Goal: Task Accomplishment & Management: Use online tool/utility

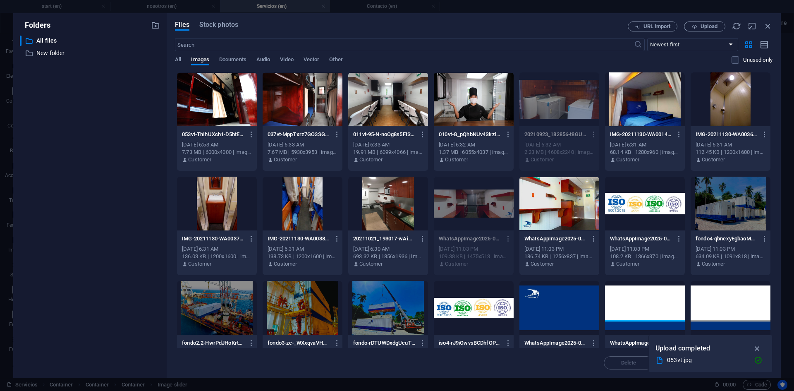
select select "ms"
select select "s"
select select "progressive"
click at [219, 98] on div at bounding box center [217, 99] width 80 height 54
click at [759, 348] on icon "button" at bounding box center [758, 348] width 10 height 9
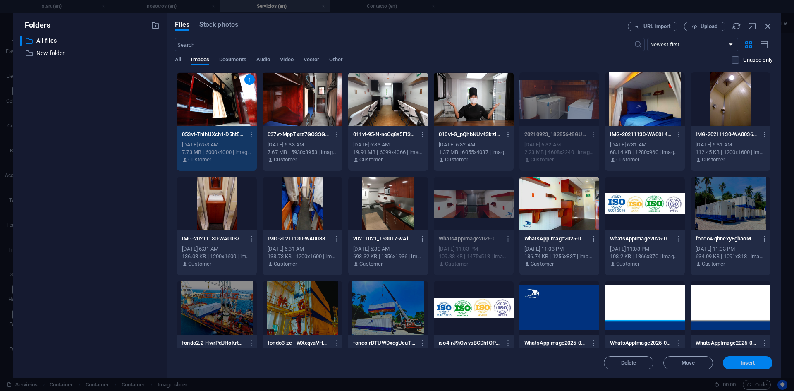
click at [742, 365] on span "Insert" at bounding box center [748, 362] width 14 height 5
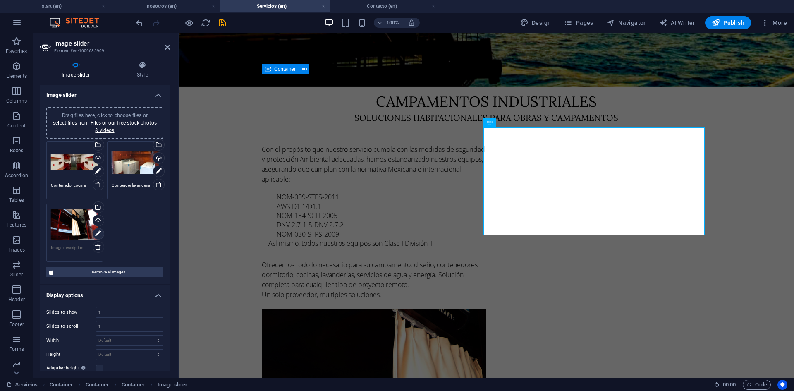
click at [99, 230] on icon at bounding box center [98, 234] width 6 height 10
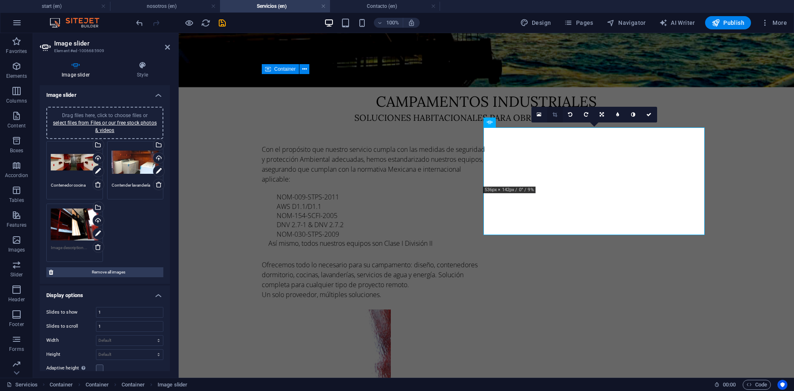
click at [555, 114] on icon at bounding box center [555, 114] width 5 height 5
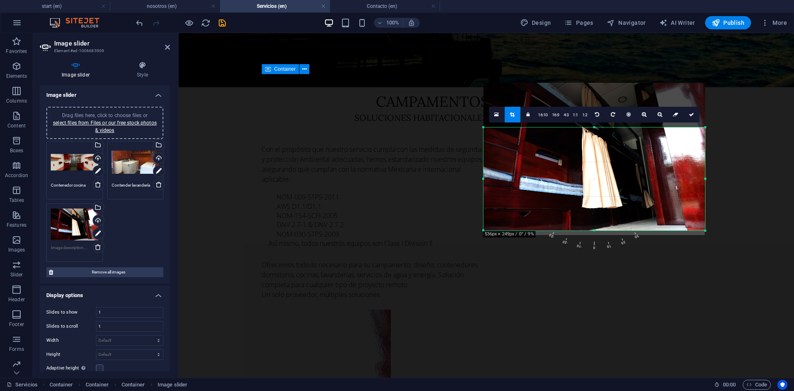
drag, startPoint x: 595, startPoint y: 185, endPoint x: 592, endPoint y: 231, distance: 46.4
click at [592, 231] on div at bounding box center [594, 230] width 222 height 3
click at [592, 230] on div "180 170 160 150 140 130 120 110 100 90 80 70 60 50 40 30 20 10 0 -10 -20 -30 -4…" at bounding box center [594, 178] width 222 height 103
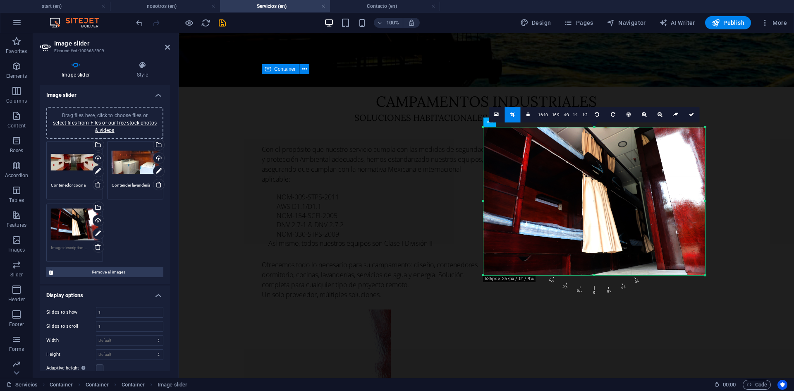
drag, startPoint x: 596, startPoint y: 127, endPoint x: 412, endPoint y: 47, distance: 200.6
click at [591, 80] on div "Drag and drop a file to add it Container H1 Container Container Container H2 Co…" at bounding box center [486, 26] width 615 height 702
click at [690, 117] on link at bounding box center [692, 115] width 16 height 16
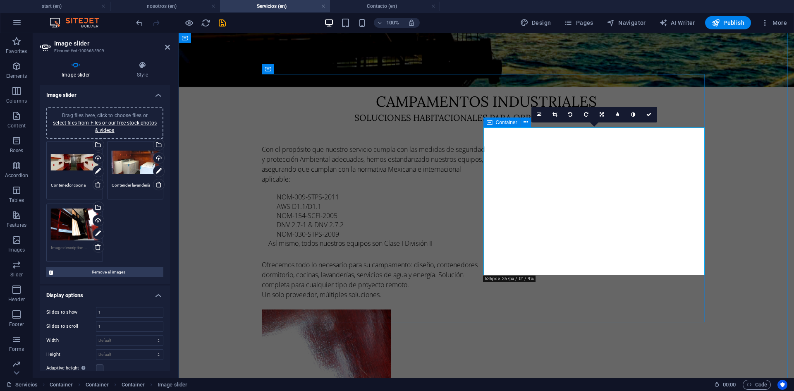
click at [499, 122] on span "Container" at bounding box center [507, 122] width 22 height 5
select select "%"
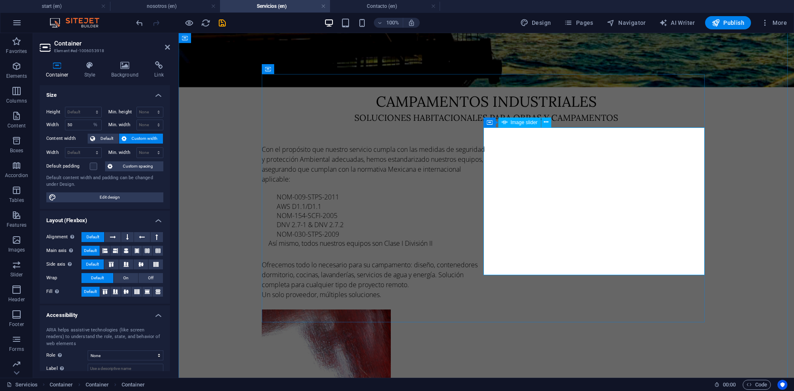
click at [530, 122] on span "Image slider" at bounding box center [524, 122] width 27 height 5
select select "ms"
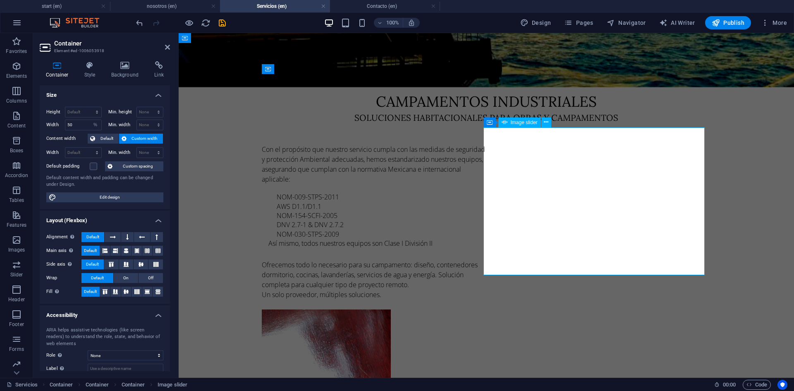
select select "s"
select select "progressive"
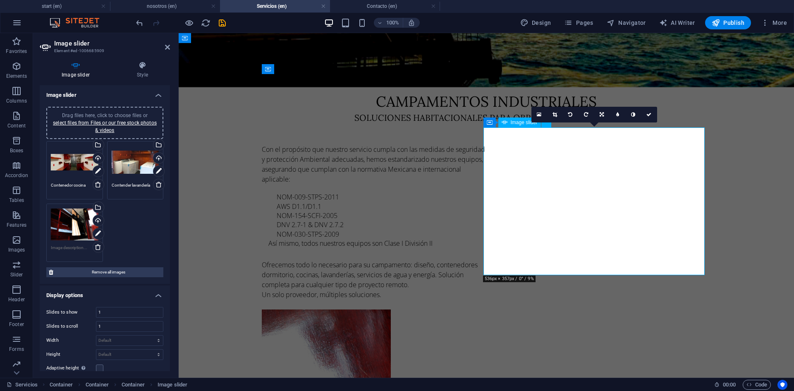
click at [530, 122] on span "Image slider" at bounding box center [524, 122] width 27 height 5
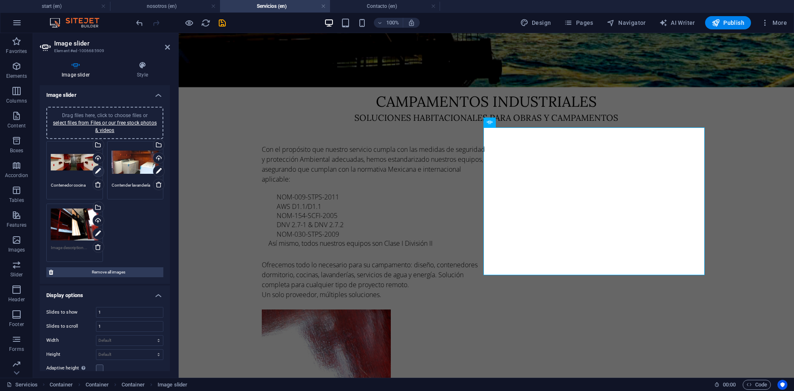
click at [99, 170] on icon at bounding box center [98, 171] width 6 height 10
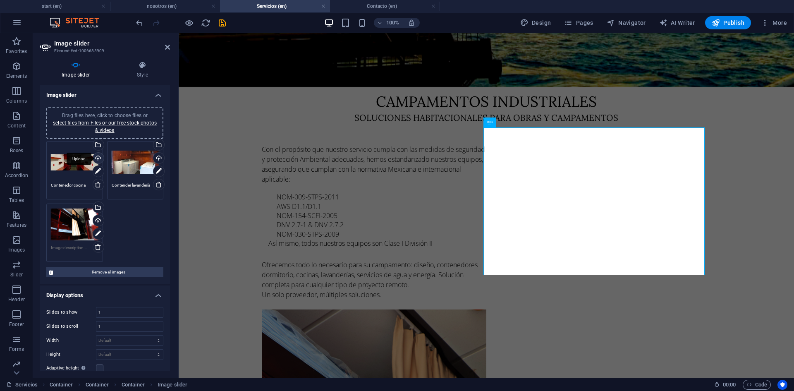
click at [96, 158] on div "Upload" at bounding box center [97, 159] width 12 height 12
click at [158, 158] on div "Upload" at bounding box center [158, 159] width 12 height 12
click at [93, 128] on div "Drag files here, click to choose files or select files from Files or our free s…" at bounding box center [104, 123] width 107 height 22
click at [106, 122] on link "select files from Files or our free stock photos & videos" at bounding box center [105, 126] width 104 height 13
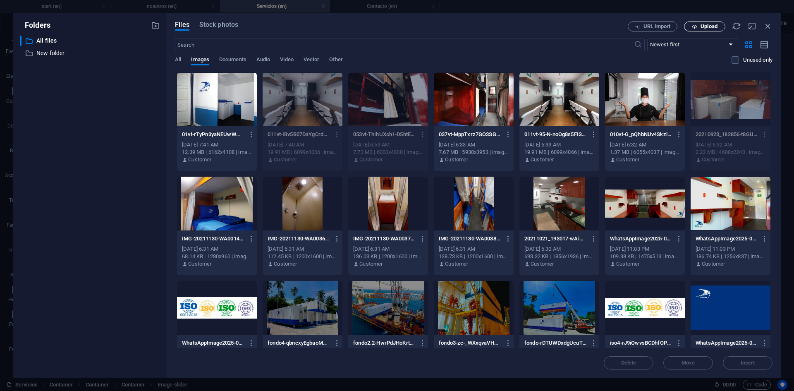
click at [702, 29] on span "Upload" at bounding box center [709, 26] width 17 height 5
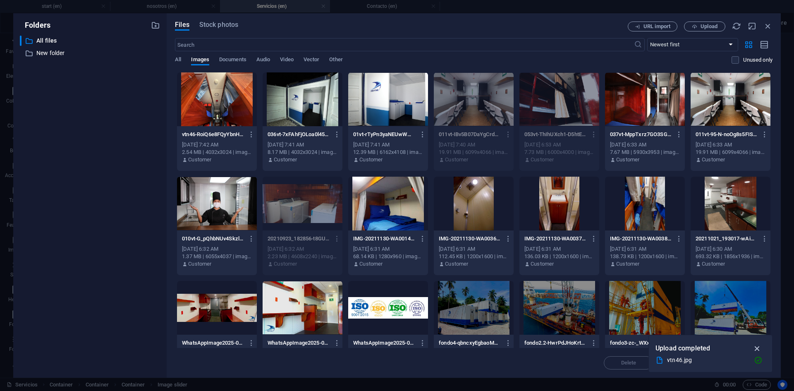
click at [761, 348] on icon "button" at bounding box center [758, 348] width 10 height 9
click at [236, 105] on div at bounding box center [217, 99] width 80 height 54
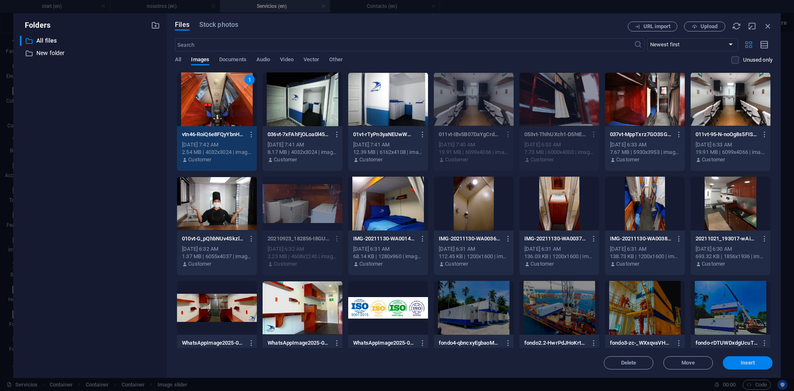
click at [747, 360] on span "Insert" at bounding box center [748, 362] width 14 height 5
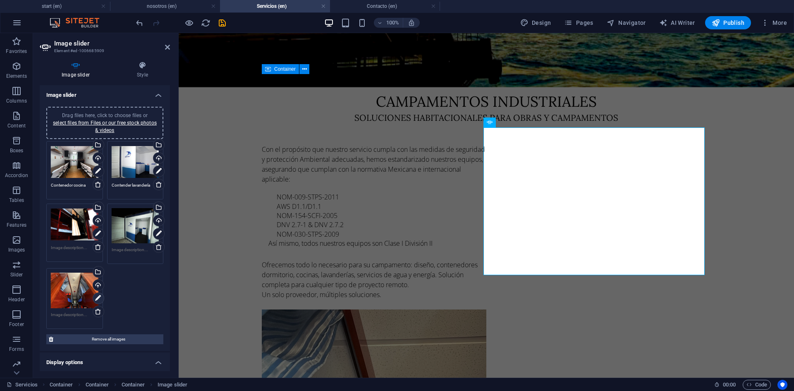
click at [98, 297] on icon at bounding box center [98, 298] width 6 height 10
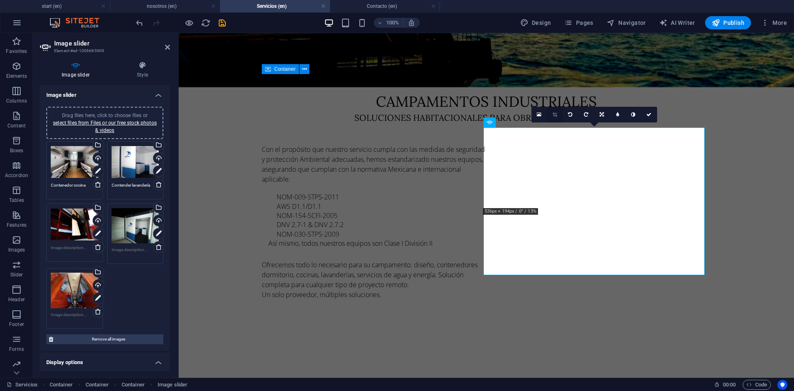
click at [557, 112] on icon at bounding box center [555, 114] width 5 height 5
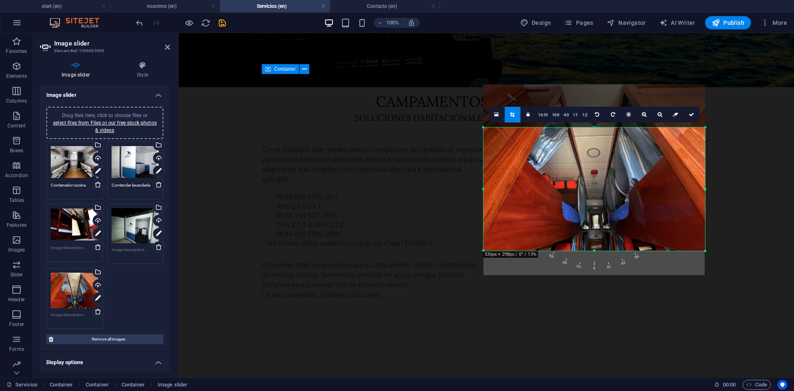
drag, startPoint x: 596, startPoint y: 207, endPoint x: 615, endPoint y: 249, distance: 46.3
click at [615, 249] on div at bounding box center [594, 250] width 222 height 3
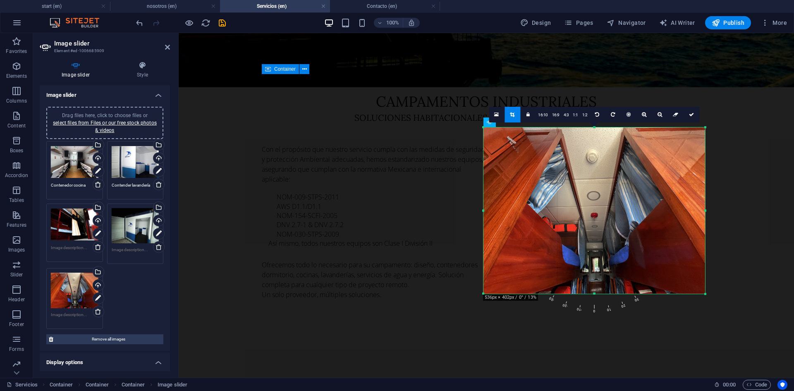
drag, startPoint x: 597, startPoint y: 126, endPoint x: 408, endPoint y: 48, distance: 204.2
click at [586, 81] on div "Drag and drop a file to add it Container H1 Container Container Container H2 Co…" at bounding box center [486, 26] width 615 height 702
click at [96, 234] on icon at bounding box center [98, 234] width 6 height 10
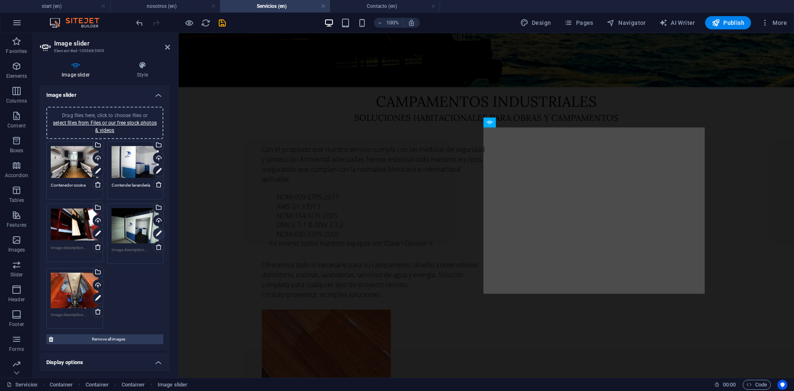
click at [159, 235] on icon at bounding box center [159, 234] width 6 height 10
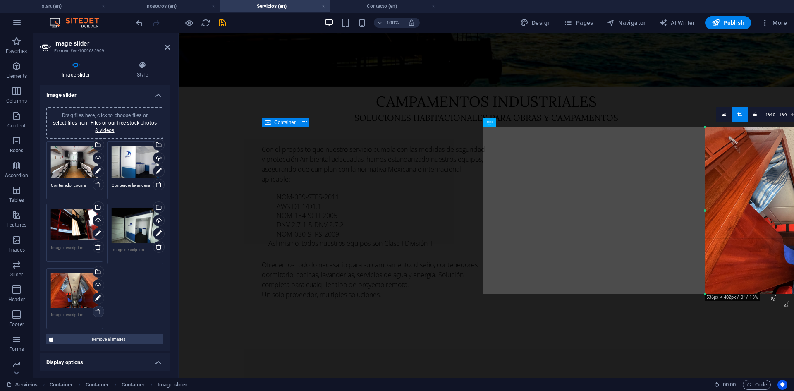
click at [97, 312] on icon at bounding box center [98, 311] width 7 height 7
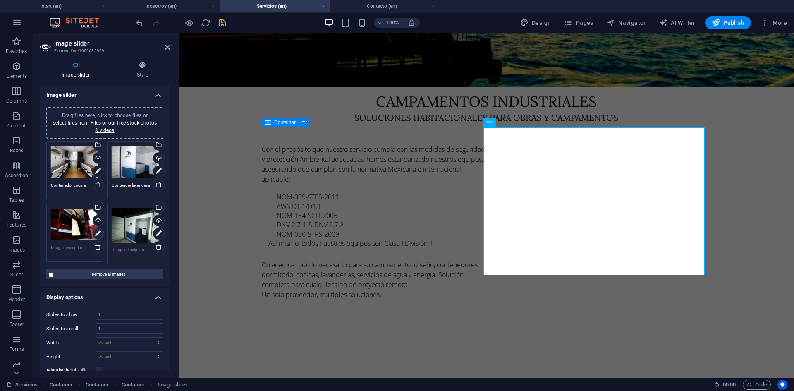
click at [99, 231] on icon at bounding box center [98, 234] width 6 height 10
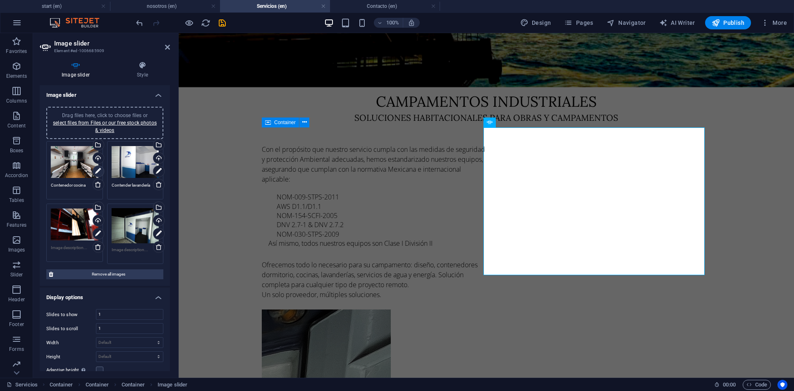
click at [98, 174] on icon at bounding box center [98, 171] width 6 height 10
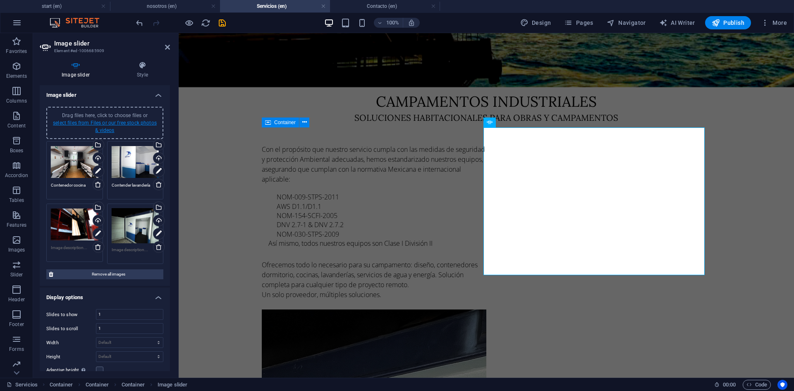
click at [105, 124] on link "select files from Files or our free stock photos & videos" at bounding box center [105, 126] width 104 height 13
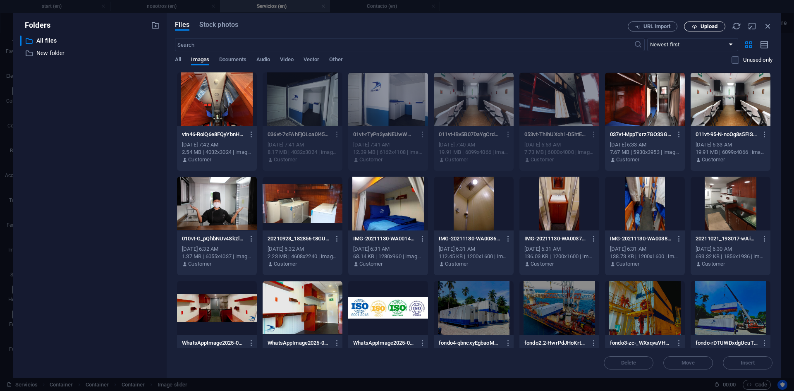
click at [707, 24] on span "Upload" at bounding box center [709, 26] width 17 height 5
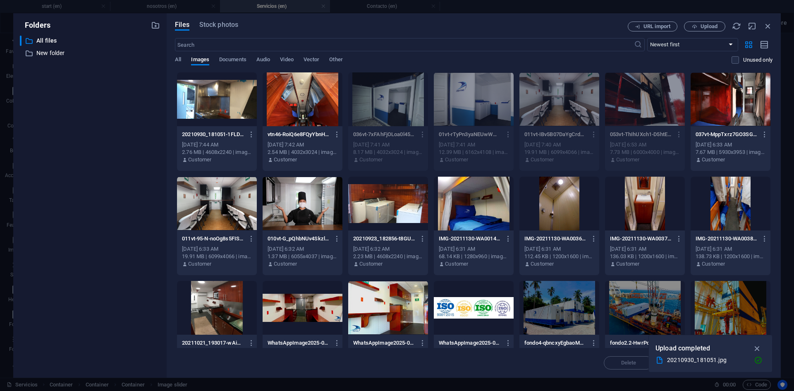
click at [223, 105] on div at bounding box center [217, 99] width 80 height 54
click at [758, 348] on icon "button" at bounding box center [758, 348] width 10 height 9
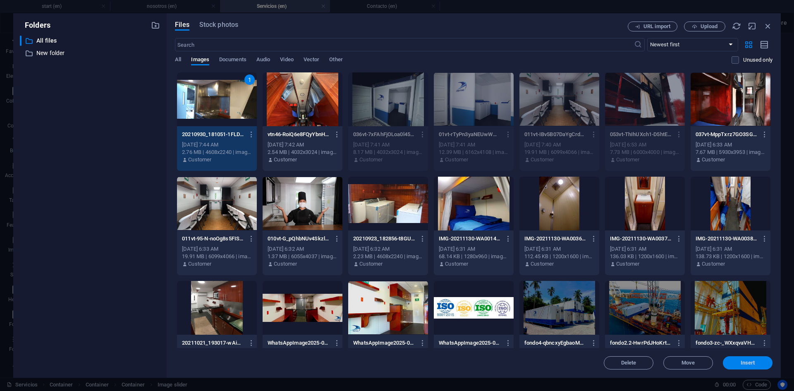
click at [740, 361] on span "Insert" at bounding box center [747, 362] width 43 height 5
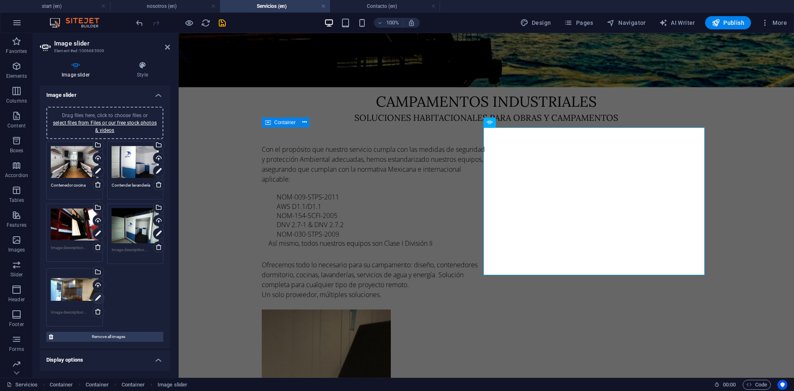
click at [98, 301] on icon at bounding box center [98, 298] width 6 height 10
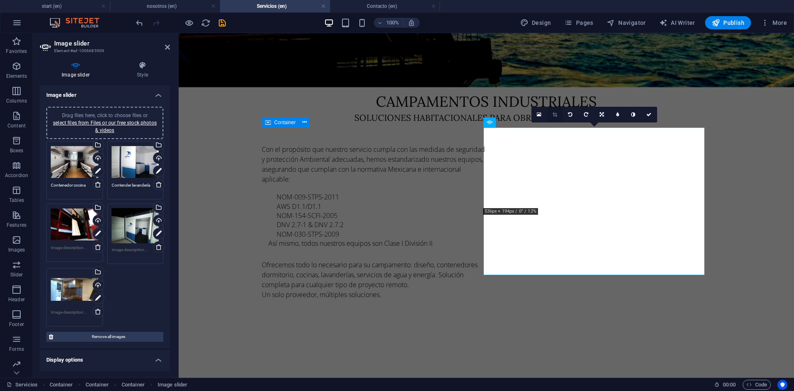
click at [559, 114] on link at bounding box center [555, 115] width 16 height 16
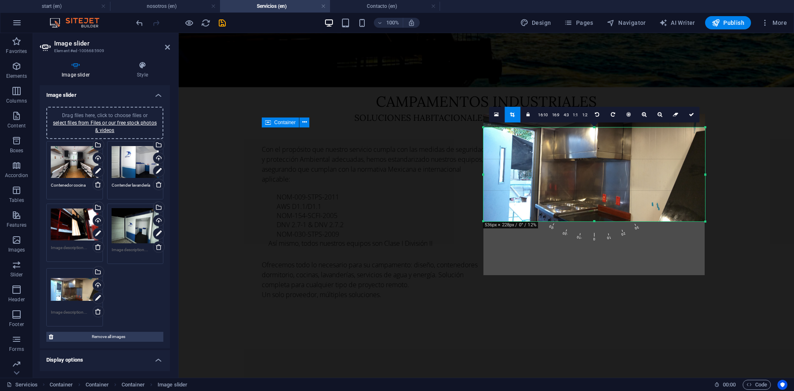
drag, startPoint x: 594, startPoint y: 208, endPoint x: 600, endPoint y: 220, distance: 14.1
click at [600, 220] on div at bounding box center [594, 221] width 222 height 3
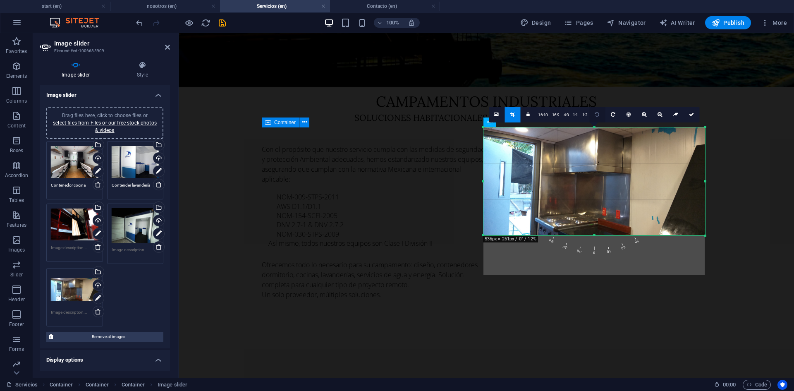
drag, startPoint x: 596, startPoint y: 126, endPoint x: 596, endPoint y: 110, distance: 16.1
click at [596, 127] on div "180 170 160 150 140 130 120 110 100 90 80 70 60 50 40 30 20 10 0 -10 -20 -30 -4…" at bounding box center [594, 181] width 222 height 108
click at [694, 111] on link at bounding box center [692, 115] width 16 height 16
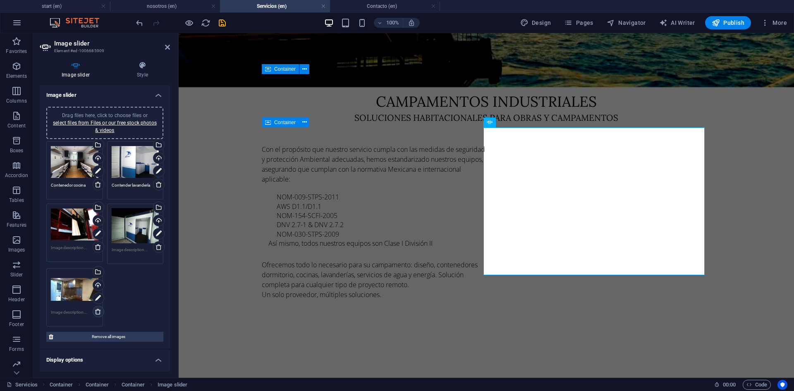
click at [95, 312] on icon at bounding box center [98, 311] width 7 height 7
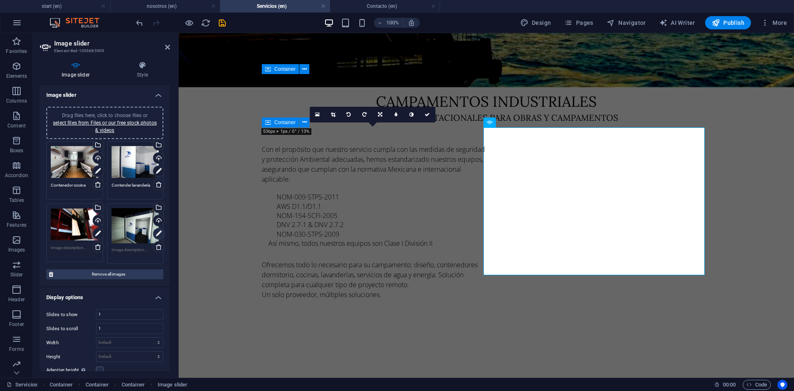
click at [157, 233] on icon at bounding box center [159, 234] width 6 height 10
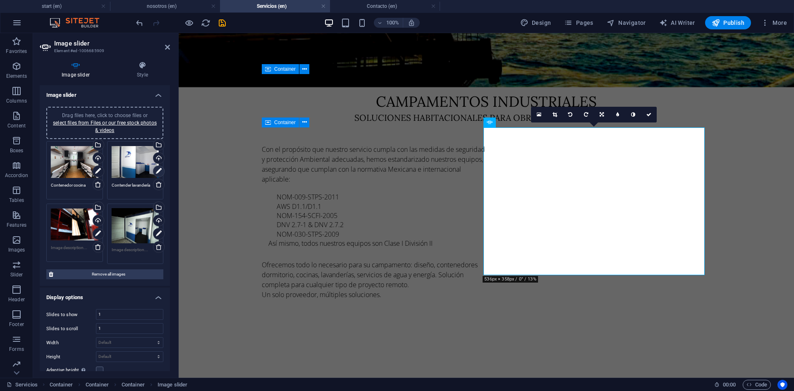
click at [153, 172] on link at bounding box center [159, 171] width 12 height 12
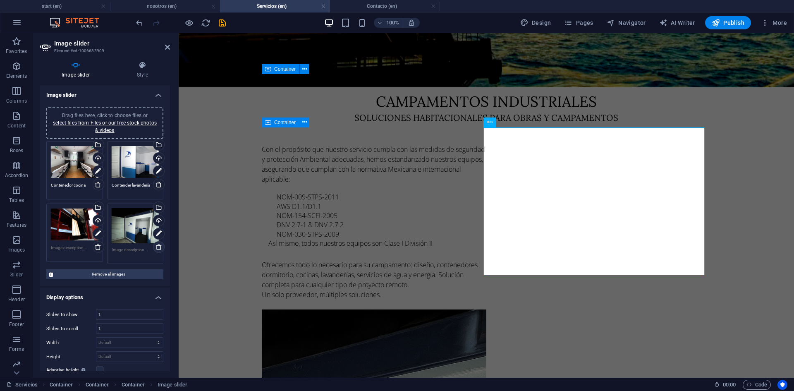
click at [156, 245] on icon at bounding box center [159, 247] width 7 height 7
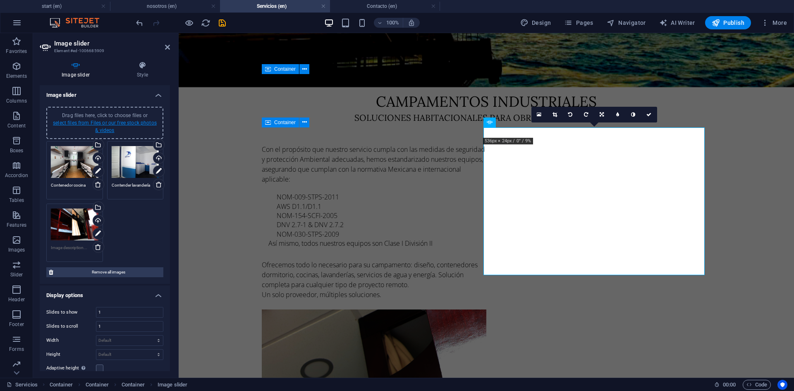
click at [89, 124] on link "select files from Files or our free stock photos & videos" at bounding box center [105, 126] width 104 height 13
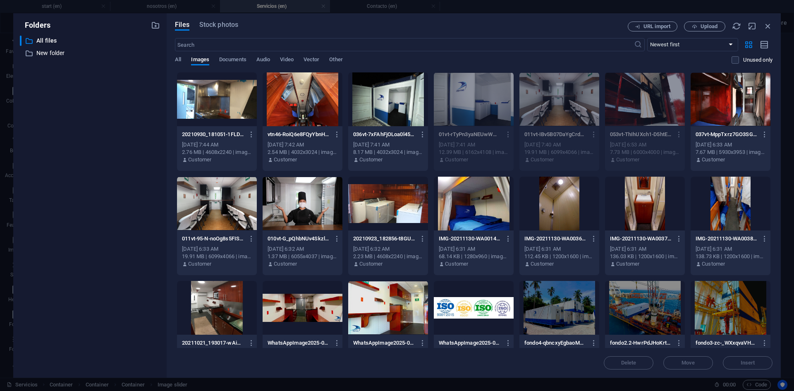
drag, startPoint x: 773, startPoint y: 100, endPoint x: 778, endPoint y: 79, distance: 20.8
click at [778, 79] on div "Files Stock photos URL import Upload ​ Newest first Oldest first Name (A-Z) Nam…" at bounding box center [474, 195] width 614 height 364
click at [717, 24] on span "Upload" at bounding box center [709, 26] width 17 height 5
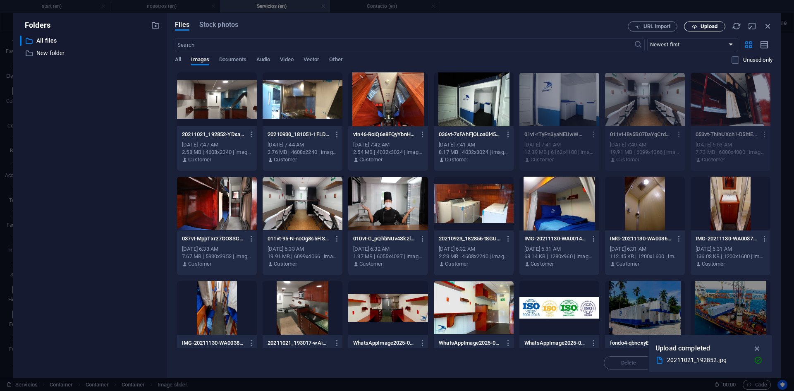
click at [699, 29] on button "Upload" at bounding box center [704, 27] width 41 height 10
click at [708, 24] on span "Upload" at bounding box center [709, 26] width 17 height 5
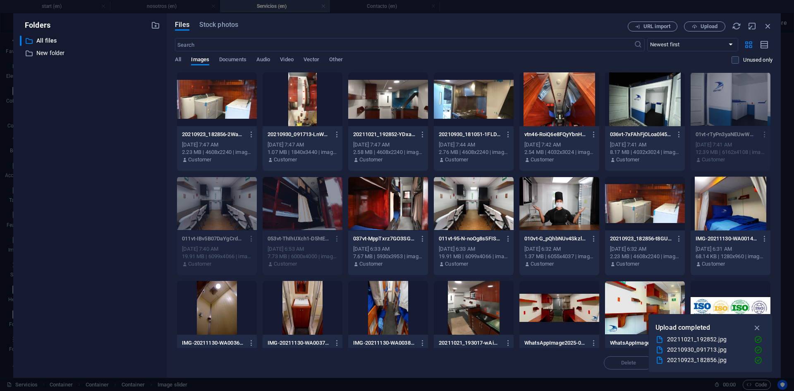
click at [226, 113] on div at bounding box center [217, 99] width 80 height 54
click at [759, 328] on icon "button" at bounding box center [758, 327] width 10 height 9
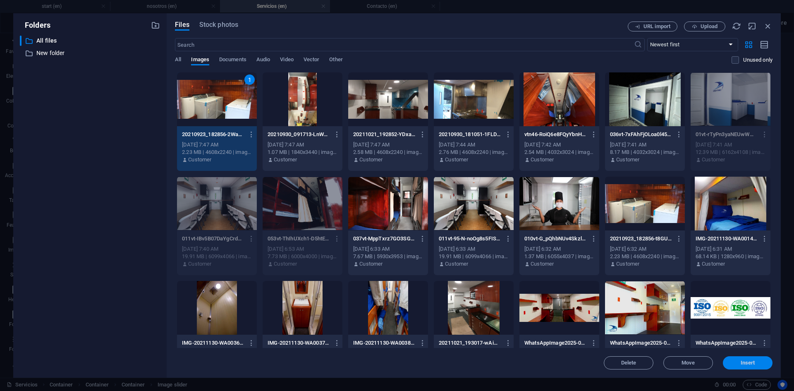
click at [756, 364] on span "Insert" at bounding box center [747, 362] width 43 height 5
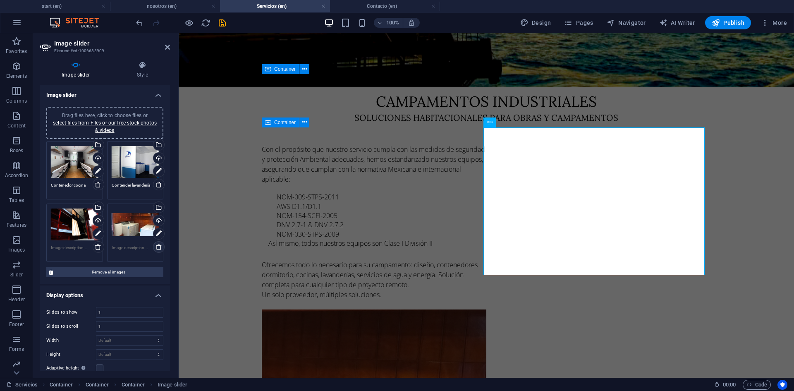
click at [156, 247] on icon at bounding box center [159, 247] width 7 height 7
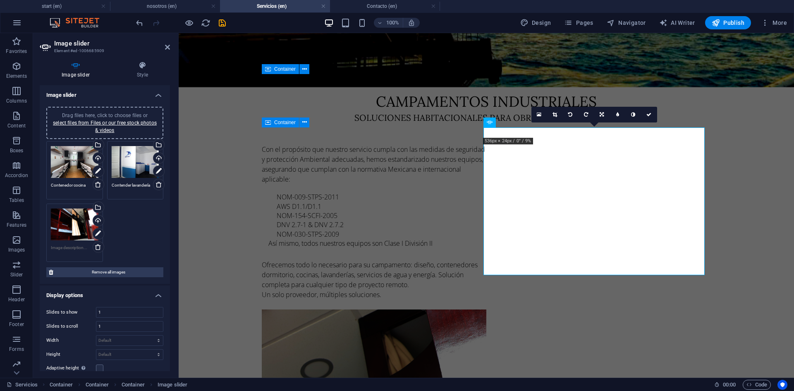
click at [102, 126] on div "Drag files here, click to choose files or select files from Files or our free s…" at bounding box center [104, 123] width 107 height 22
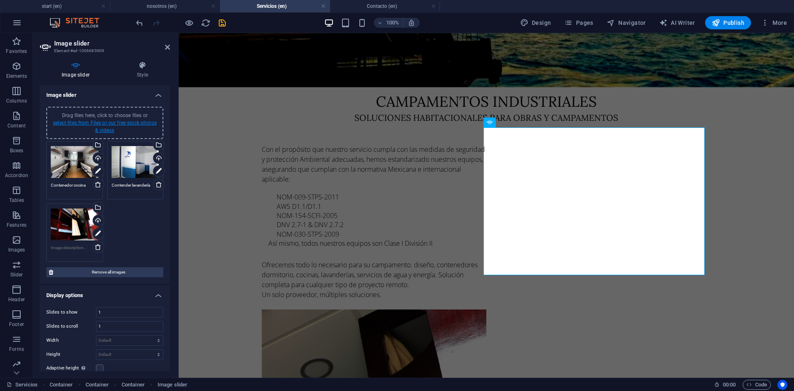
click at [104, 127] on link "select files from Files or our free stock photos & videos" at bounding box center [105, 126] width 104 height 13
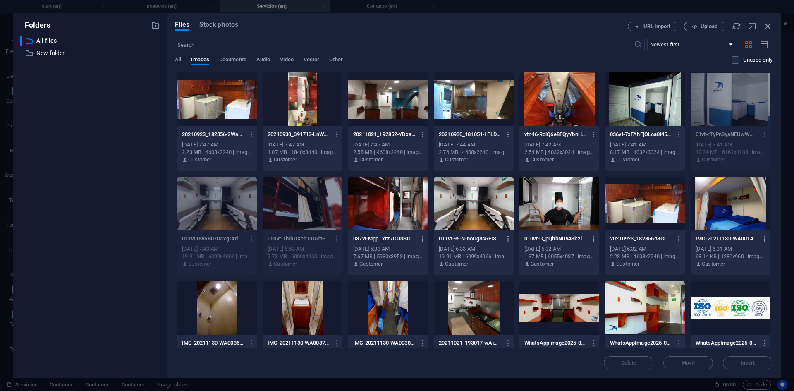
click at [379, 105] on div at bounding box center [388, 99] width 80 height 54
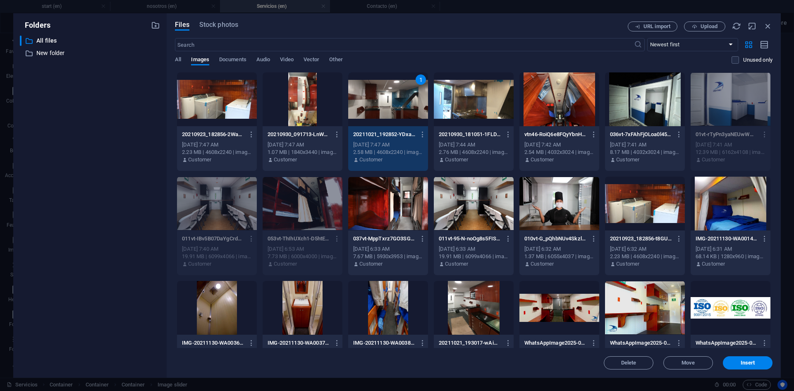
click at [379, 105] on div "1" at bounding box center [388, 99] width 80 height 54
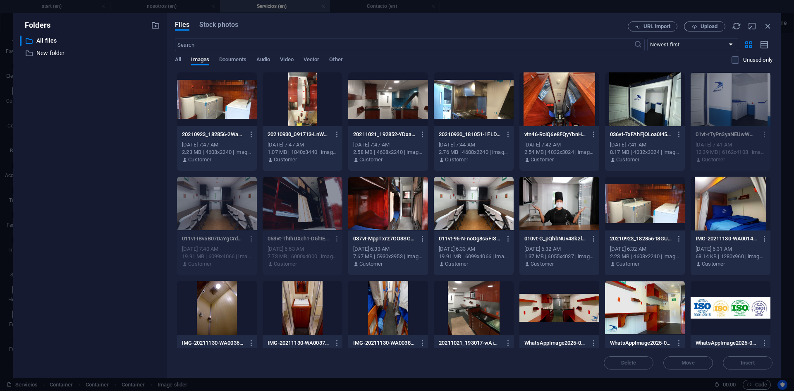
click at [379, 105] on div at bounding box center [388, 99] width 80 height 54
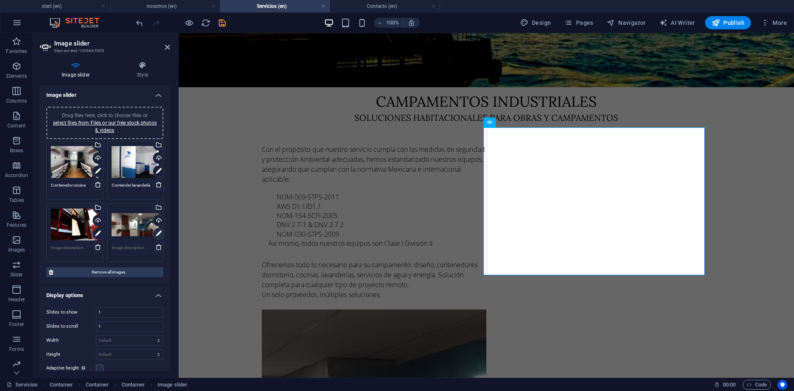
click at [159, 233] on icon at bounding box center [159, 234] width 6 height 10
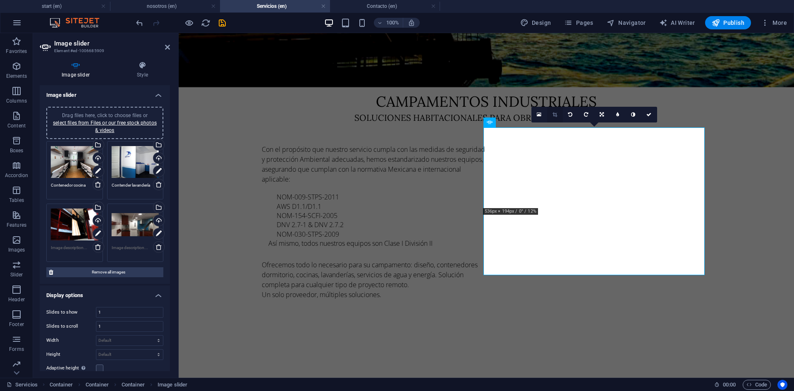
click at [556, 115] on icon at bounding box center [555, 114] width 5 height 5
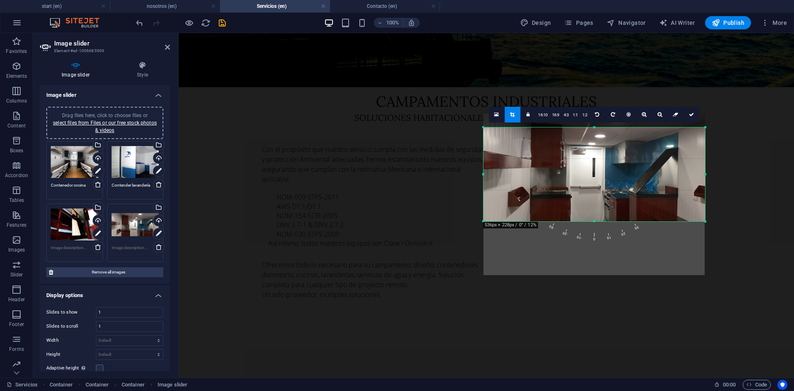
drag, startPoint x: 595, startPoint y: 208, endPoint x: 598, endPoint y: 225, distance: 17.2
click at [598, 223] on div at bounding box center [594, 221] width 222 height 3
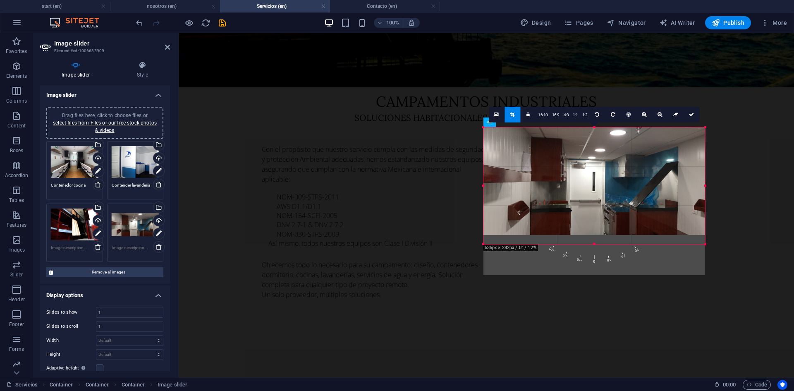
drag, startPoint x: 598, startPoint y: 127, endPoint x: 418, endPoint y: 71, distance: 187.9
click at [597, 104] on div "Drag and drop a file to add it Container H1 Container Container Container H2 Co…" at bounding box center [486, 26] width 615 height 702
click at [646, 113] on link at bounding box center [645, 115] width 16 height 16
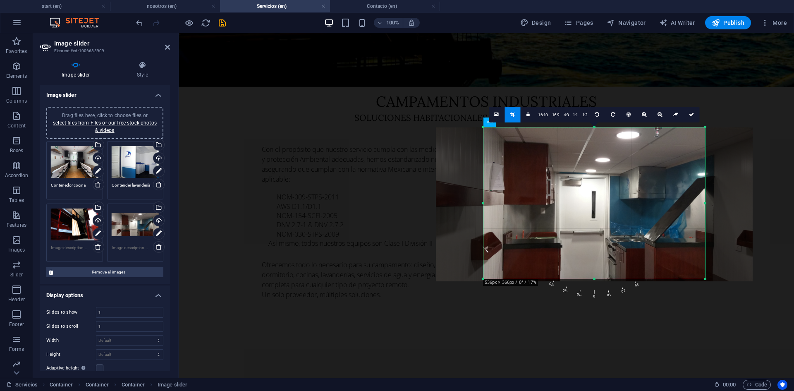
drag, startPoint x: 594, startPoint y: 127, endPoint x: 412, endPoint y: 59, distance: 194.6
click at [590, 92] on div "Drag and drop a file to add it Container H1 Container Container Container H2 Co…" at bounding box center [486, 26] width 615 height 702
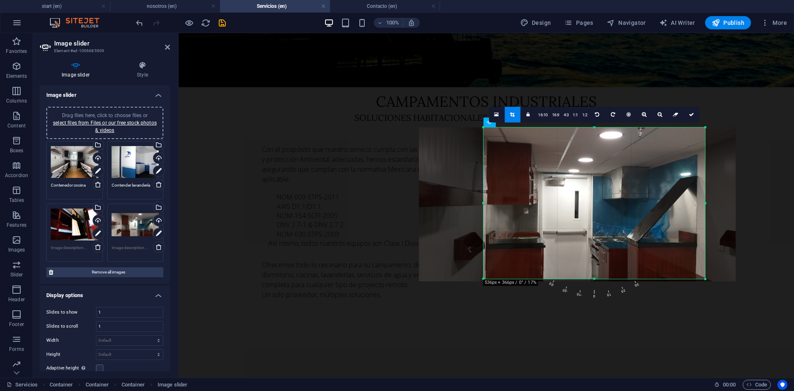
drag, startPoint x: 592, startPoint y: 182, endPoint x: 575, endPoint y: 182, distance: 17.0
click at [575, 182] on div at bounding box center [577, 204] width 317 height 154
click at [694, 116] on link at bounding box center [692, 115] width 16 height 16
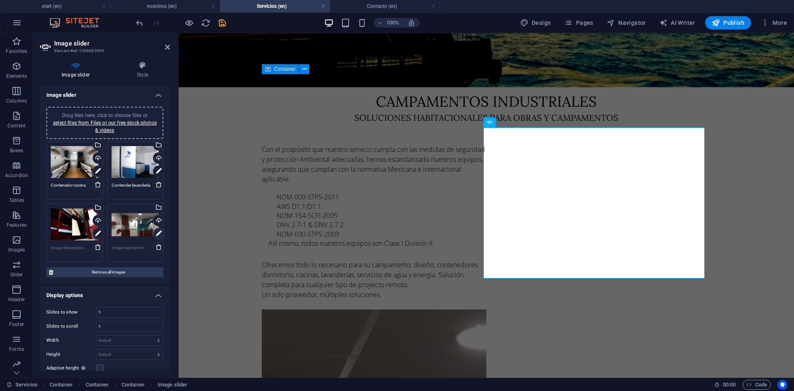
click at [160, 236] on icon at bounding box center [159, 234] width 6 height 10
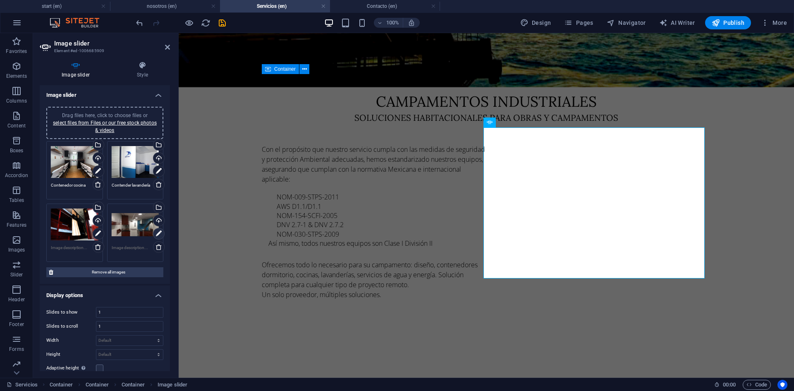
click at [156, 232] on icon at bounding box center [159, 234] width 6 height 10
click at [559, 112] on link at bounding box center [555, 115] width 16 height 16
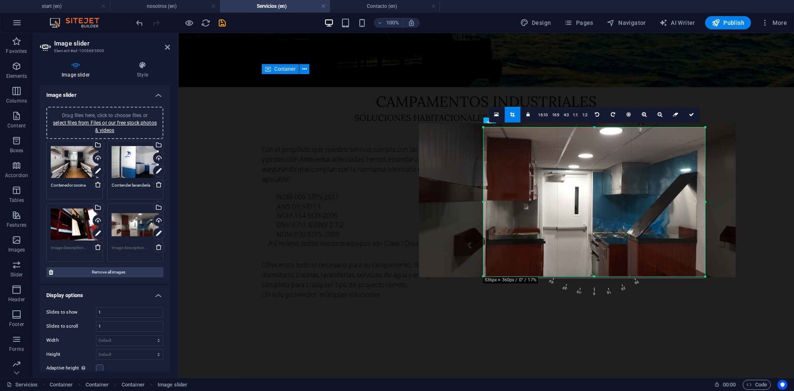
click at [598, 130] on div "180 170 160 150 140 130 120 110 100 90 80 70 60 50 40 30 20 10 0 -10 -20 -30 -4…" at bounding box center [594, 201] width 222 height 149
click at [598, 129] on div "180 170 160 150 140 130 120 110 100 90 80 70 60 50 40 30 20 10 0 -10 -20 -30 -4…" at bounding box center [594, 200] width 222 height 147
click at [594, 127] on div at bounding box center [594, 127] width 222 height 3
click at [691, 114] on icon at bounding box center [691, 114] width 5 height 5
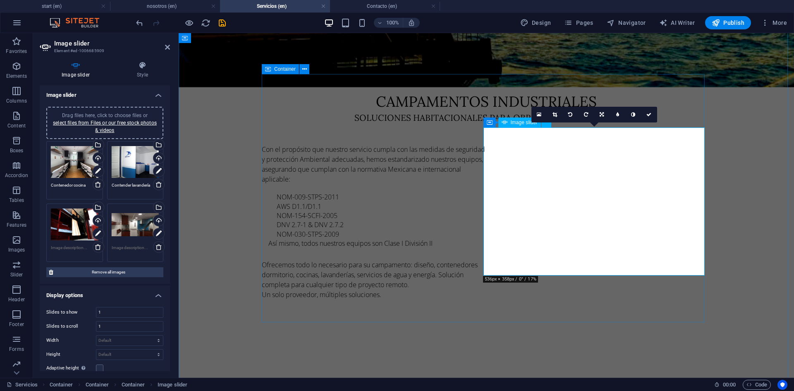
click at [262, 307] on button "button" at bounding box center [262, 307] width 0 height 0
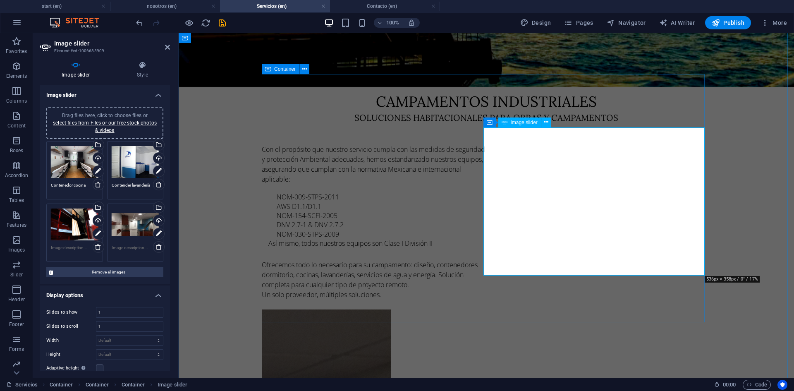
click at [262, 307] on button "button" at bounding box center [262, 307] width 0 height 0
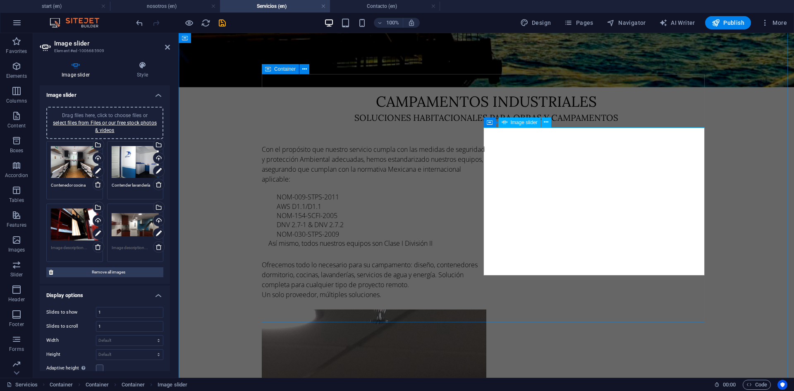
click at [262, 307] on button "button" at bounding box center [262, 307] width 0 height 0
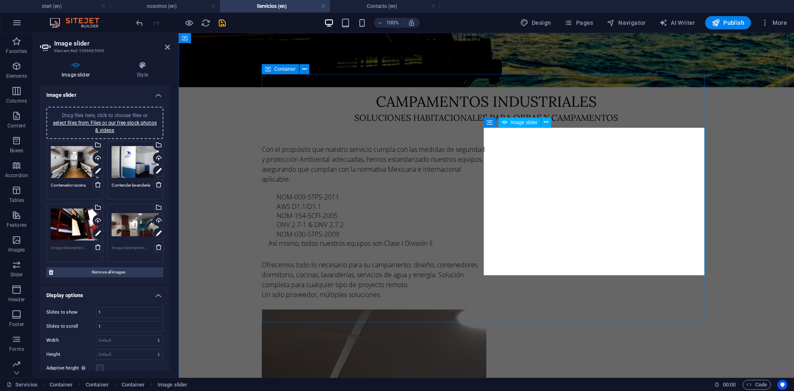
click at [262, 307] on button "button" at bounding box center [262, 307] width 0 height 0
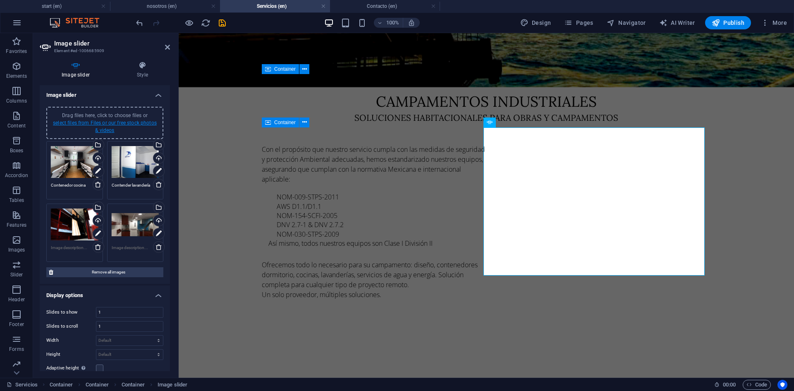
click at [103, 128] on link "select files from Files or our free stock photos & videos" at bounding box center [105, 126] width 104 height 13
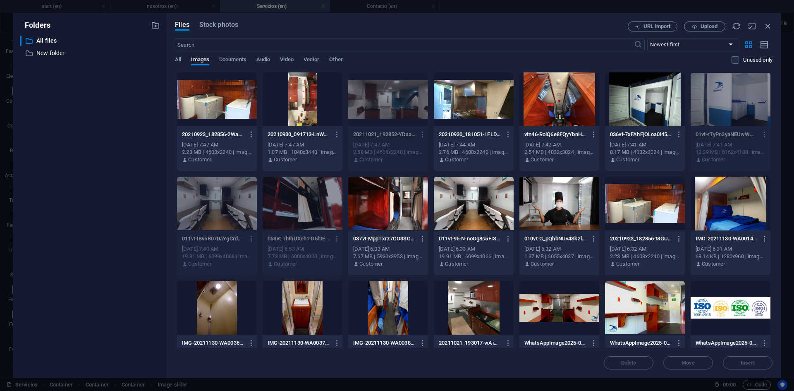
drag, startPoint x: 773, startPoint y: 118, endPoint x: 780, endPoint y: 154, distance: 36.9
click at [780, 154] on div "Files Stock photos URL import Upload ​ Newest first Oldest first Name (A-Z) Nam…" at bounding box center [474, 195] width 614 height 364
drag, startPoint x: 773, startPoint y: 158, endPoint x: 772, endPoint y: 194, distance: 35.6
click at [772, 194] on div "Files Stock photos URL import Upload ​ Newest first Oldest first Name (A-Z) Nam…" at bounding box center [474, 195] width 614 height 364
click at [769, 25] on icon "button" at bounding box center [767, 26] width 9 height 9
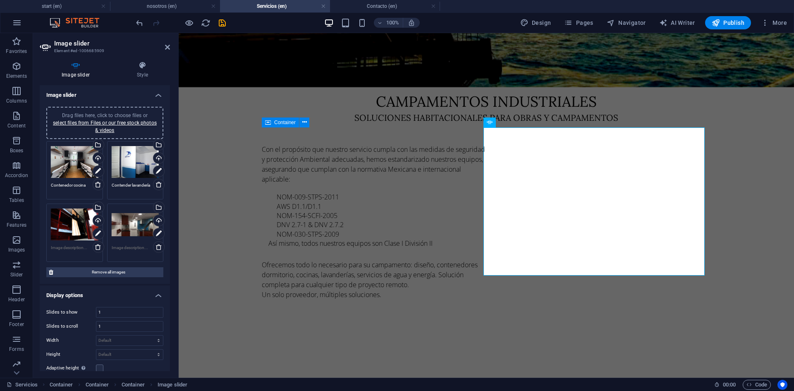
click at [77, 185] on textarea "Contenedor cocina" at bounding box center [75, 188] width 48 height 12
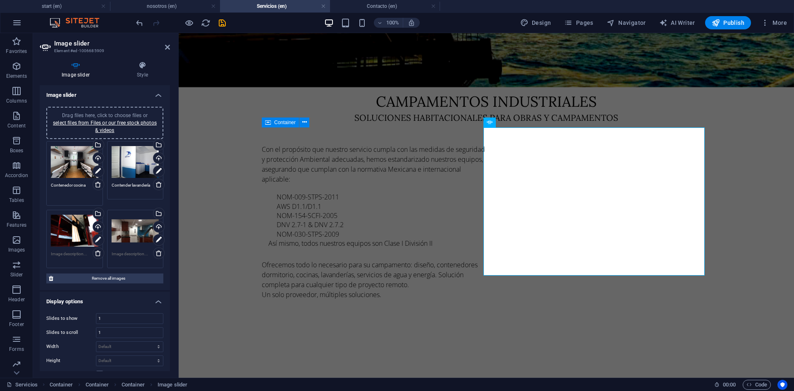
click at [86, 185] on textarea "Contenedor cocina" at bounding box center [75, 191] width 48 height 19
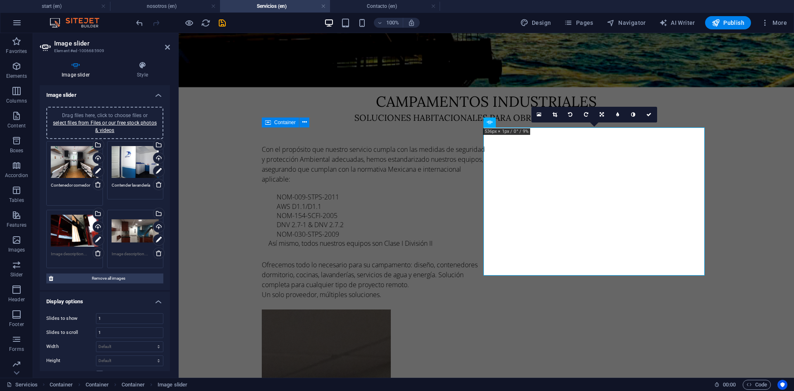
type textarea "Contenedor comedor"
click at [79, 252] on textarea at bounding box center [75, 253] width 48 height 19
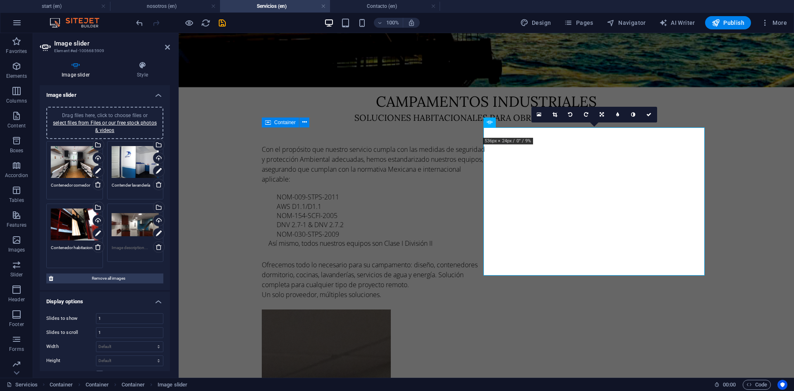
type textarea "Contenedor habitacional"
click at [121, 248] on textarea at bounding box center [136, 250] width 48 height 12
type textarea "Contenedor cocina"
click at [648, 112] on icon at bounding box center [648, 114] width 5 height 5
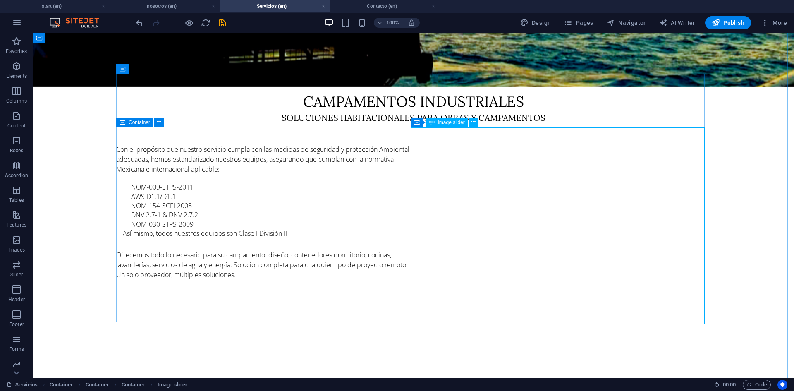
click at [451, 124] on span "Image slider" at bounding box center [451, 122] width 27 height 5
select select "ms"
select select "s"
select select "progressive"
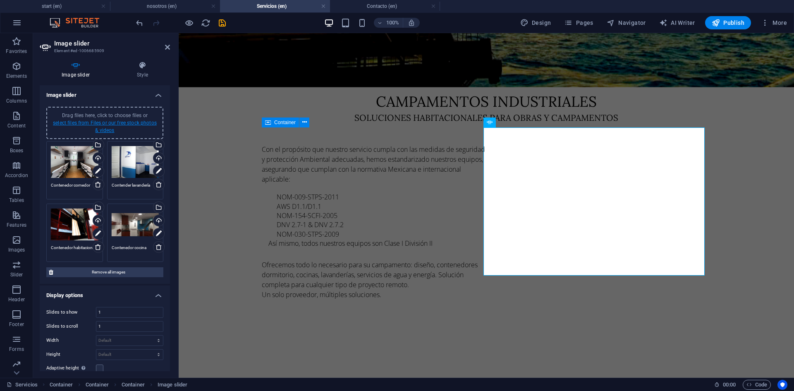
click at [82, 124] on link "select files from Files or our free stock photos & videos" at bounding box center [105, 126] width 104 height 13
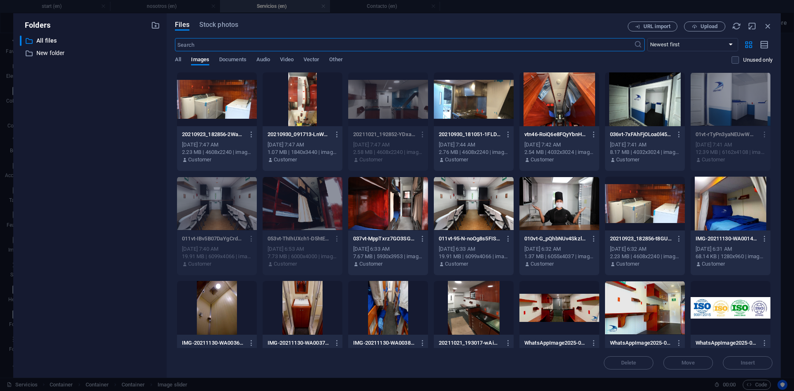
click at [546, 221] on div at bounding box center [559, 204] width 80 height 54
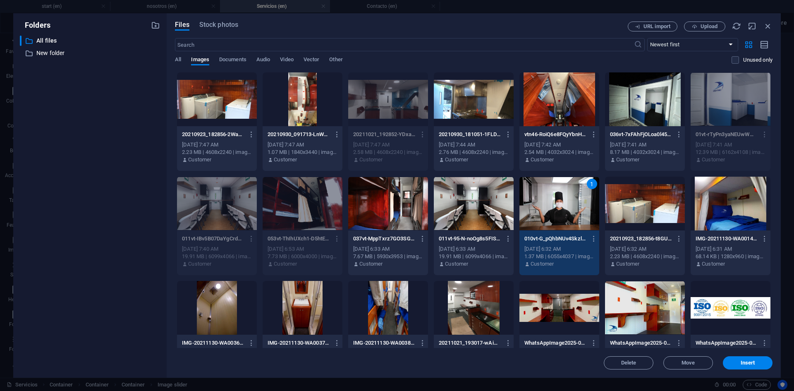
click at [546, 221] on div "1" at bounding box center [559, 204] width 80 height 54
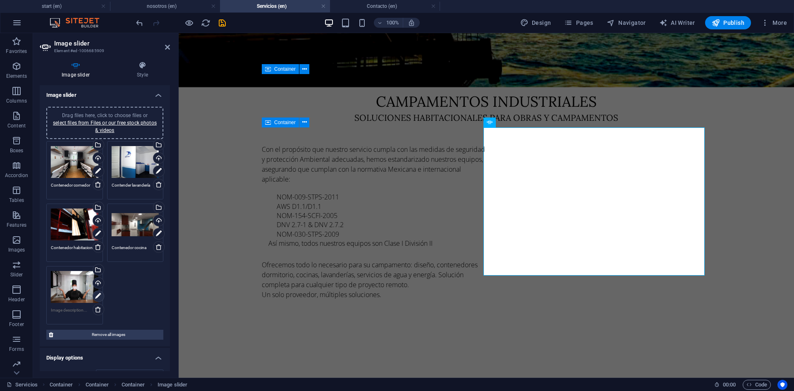
click at [95, 295] on icon at bounding box center [98, 296] width 6 height 10
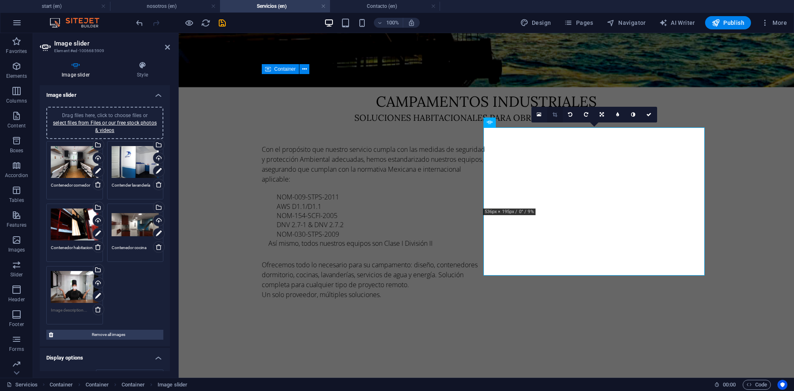
click at [556, 113] on icon at bounding box center [555, 114] width 5 height 5
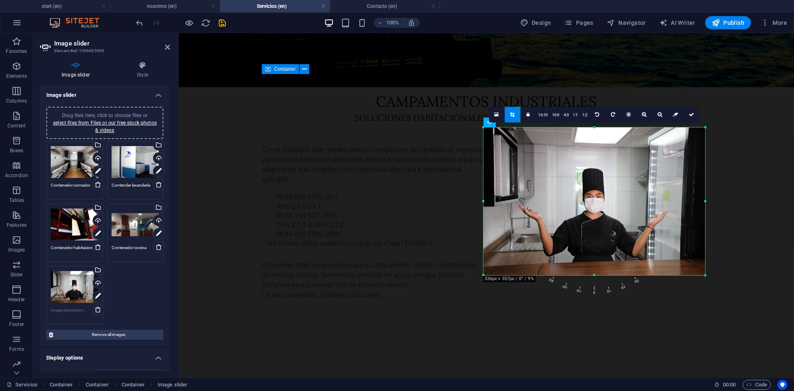
drag, startPoint x: 596, startPoint y: 127, endPoint x: 410, endPoint y: 26, distance: 211.3
click at [589, 60] on div "Drag and drop a file to add it Container H1 Container Container Container H2 Co…" at bounding box center [486, 26] width 615 height 702
click at [689, 113] on icon at bounding box center [691, 114] width 5 height 5
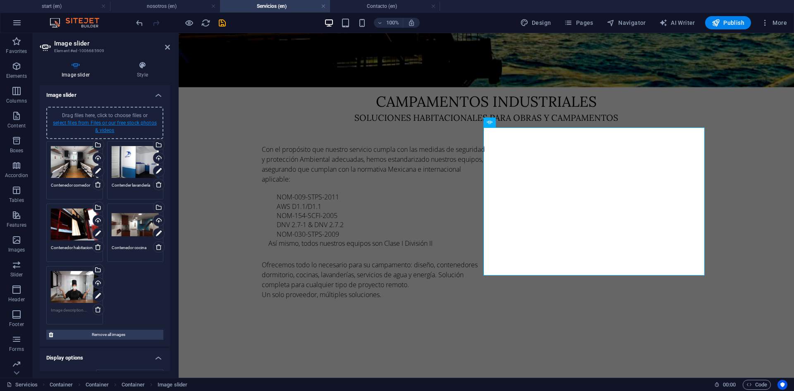
click at [102, 124] on link "select files from Files or our free stock photos & videos" at bounding box center [105, 126] width 104 height 13
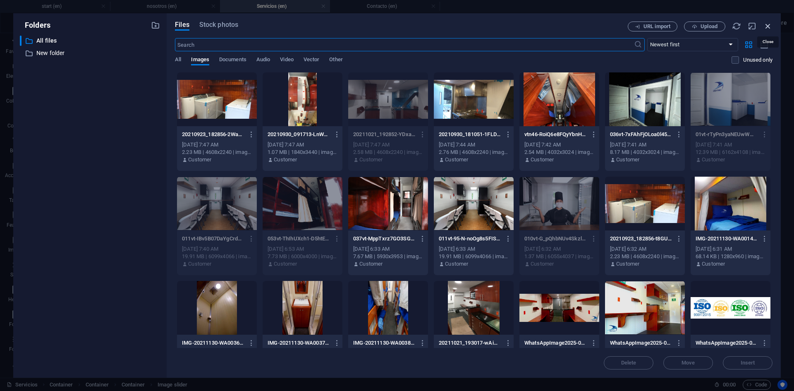
click at [768, 27] on icon "button" at bounding box center [767, 26] width 9 height 9
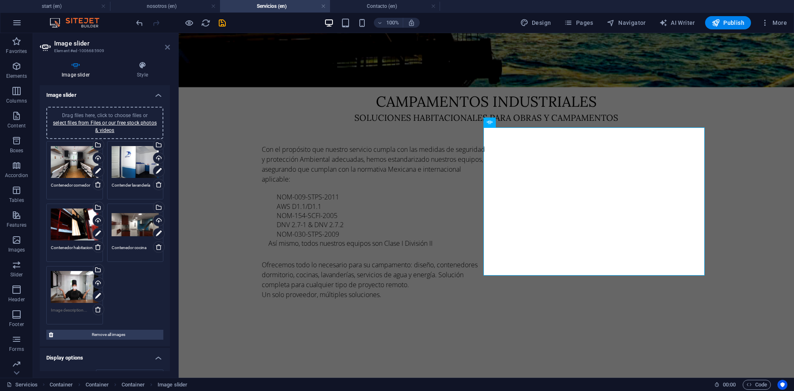
click at [165, 46] on icon at bounding box center [167, 47] width 5 height 7
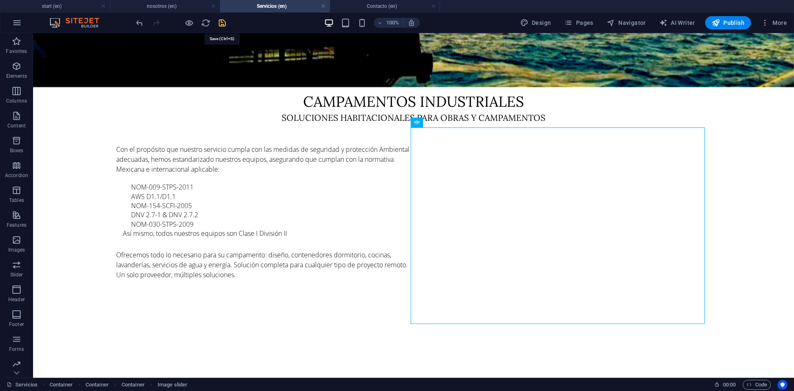
click at [222, 22] on icon "save" at bounding box center [223, 23] width 10 height 10
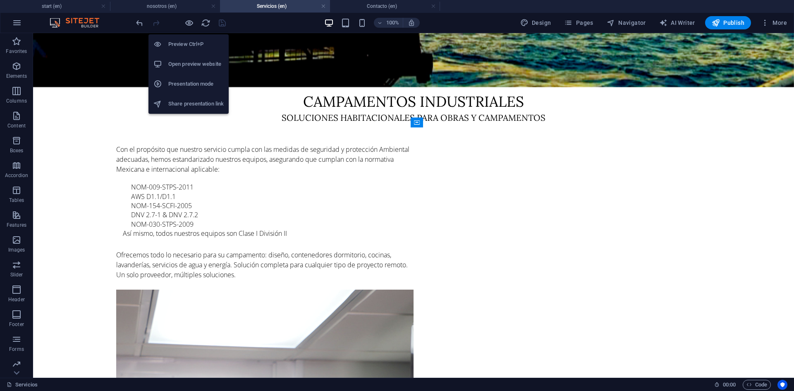
click at [187, 42] on h6 "Preview Ctrl+P" at bounding box center [195, 44] width 55 height 10
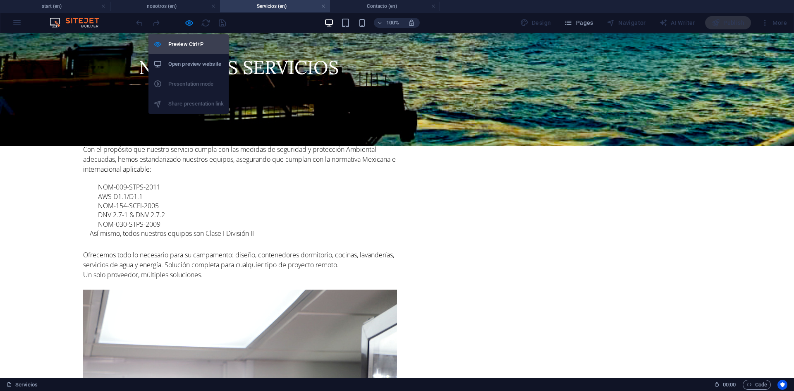
click at [189, 41] on h6 "Preview Ctrl+P" at bounding box center [195, 44] width 55 height 10
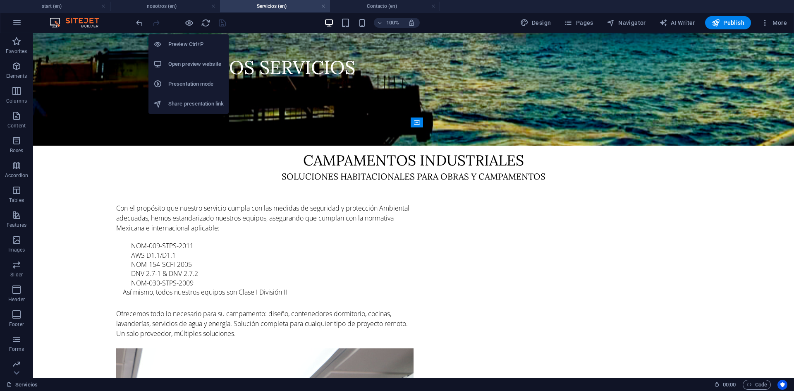
scroll to position [358, 0]
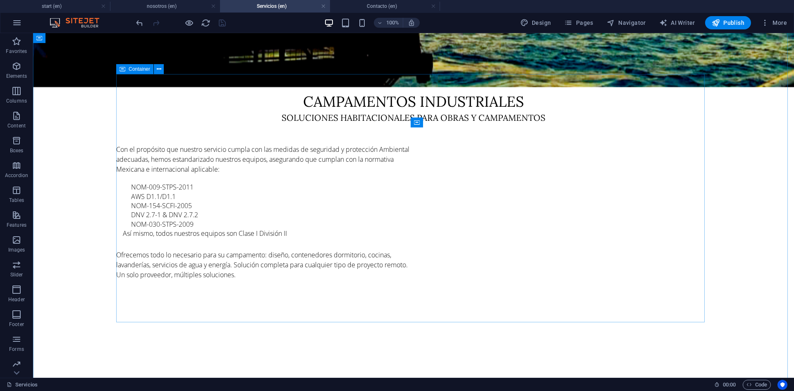
click at [120, 71] on icon at bounding box center [123, 69] width 6 height 10
select select "px"
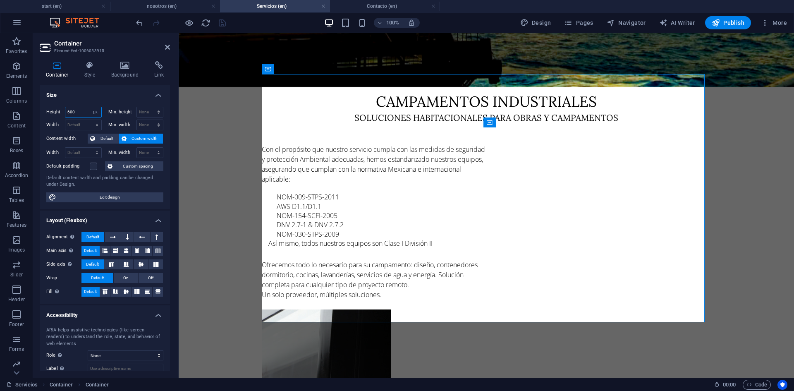
click at [77, 111] on input "600" at bounding box center [83, 112] width 36 height 10
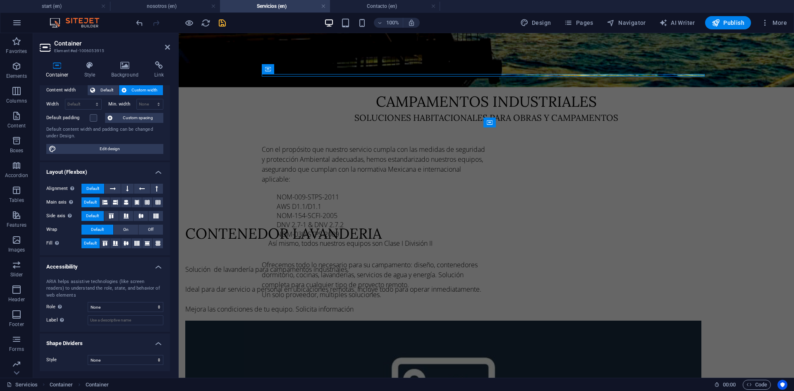
scroll to position [49, 0]
drag, startPoint x: 168, startPoint y: 136, endPoint x: 168, endPoint y: 120, distance: 17.0
click at [168, 120] on div "Height 6 Default px rem % vh vw Min. height None px rem % vh vw Width Default p…" at bounding box center [105, 105] width 130 height 109
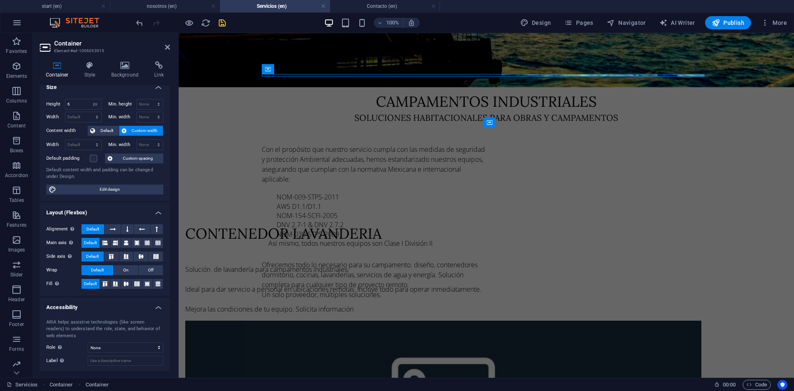
scroll to position [6, 0]
click at [84, 103] on input "6" at bounding box center [83, 106] width 36 height 10
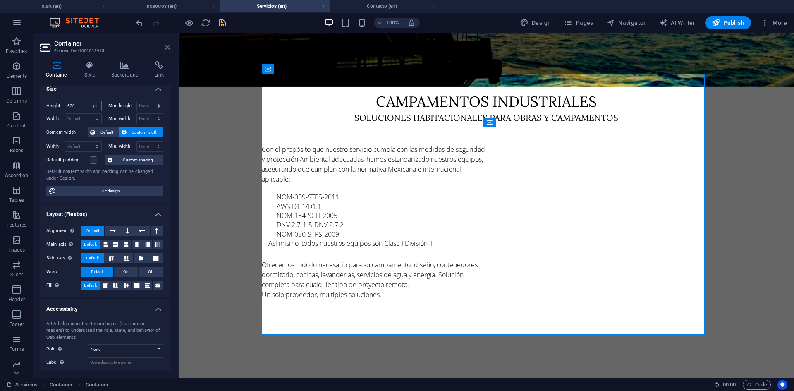
type input "630"
click at [168, 46] on icon at bounding box center [167, 47] width 5 height 7
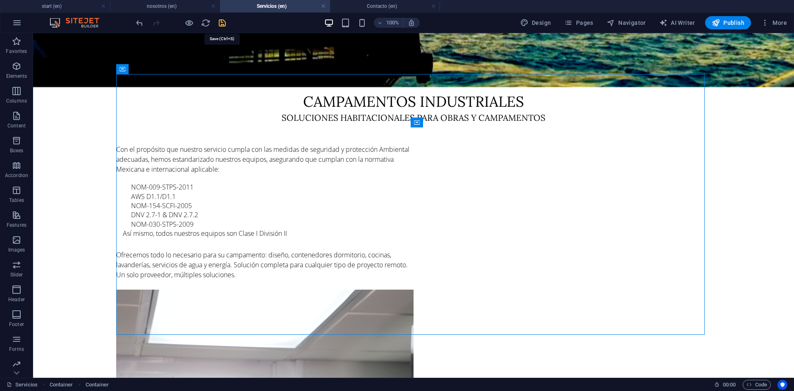
click at [223, 24] on icon "save" at bounding box center [223, 23] width 10 height 10
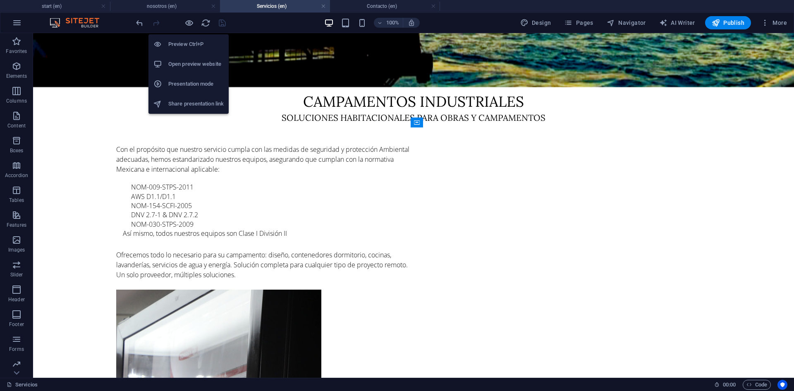
click at [186, 41] on h6 "Preview Ctrl+P" at bounding box center [195, 44] width 55 height 10
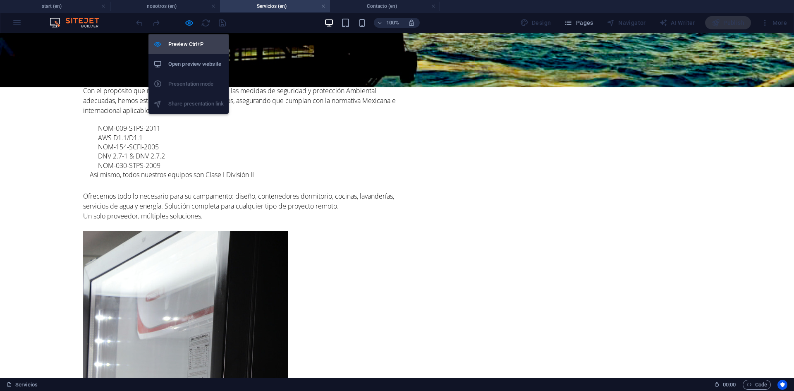
scroll to position [299, 0]
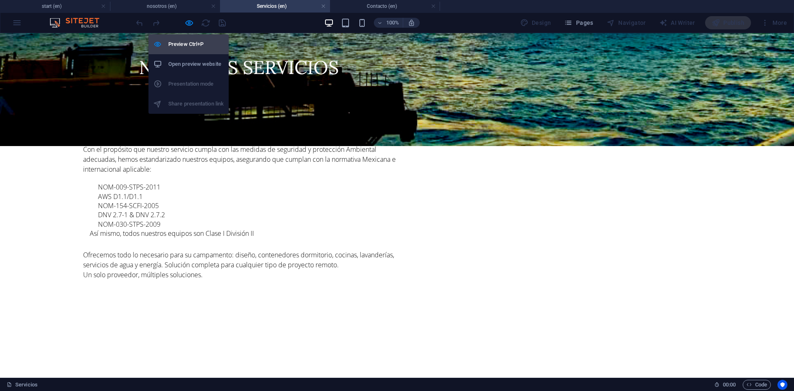
click at [191, 44] on h6 "Preview Ctrl+P" at bounding box center [195, 44] width 55 height 10
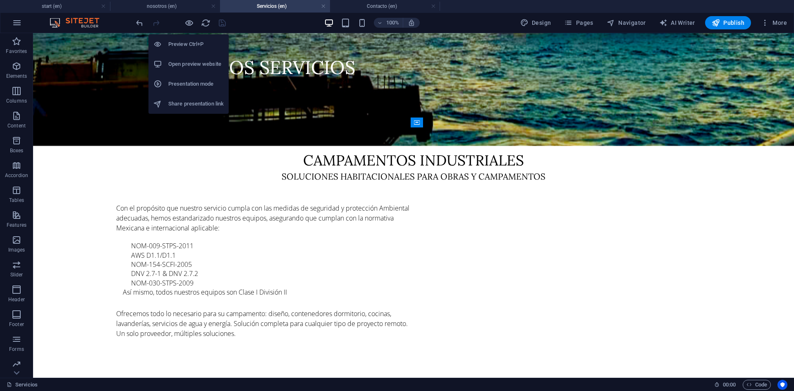
scroll to position [358, 0]
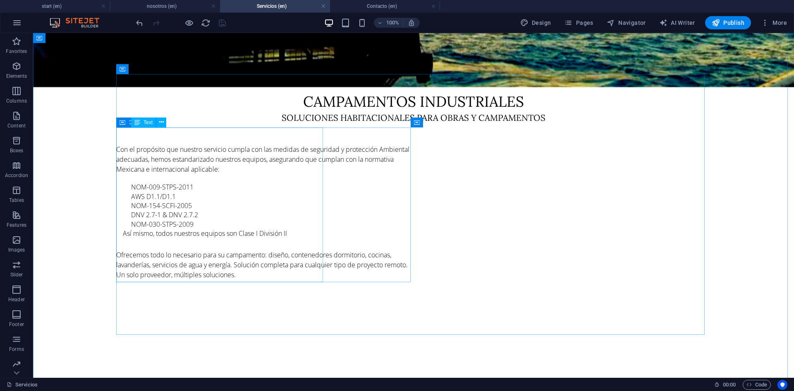
click at [151, 121] on span "Text" at bounding box center [148, 122] width 9 height 5
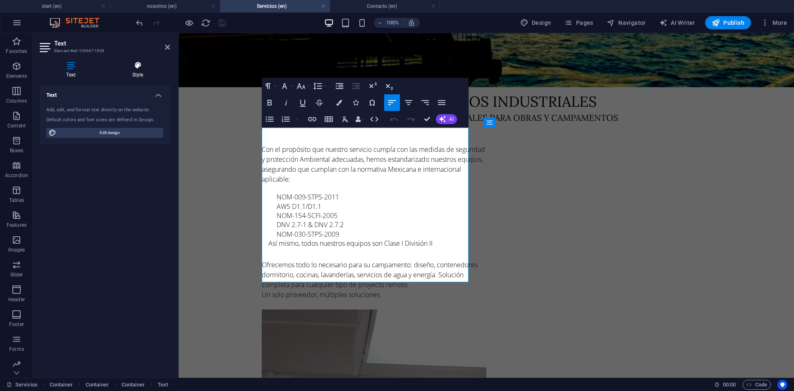
click at [133, 70] on h4 "Style" at bounding box center [137, 69] width 65 height 17
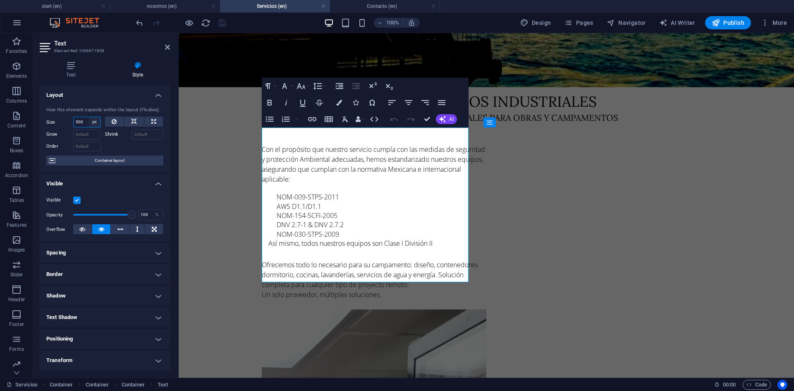
click at [95, 123] on select "Default auto px % 1/1 1/2 1/3 1/4 1/5 1/6 1/7 1/8 1/9 1/10" at bounding box center [95, 122] width 12 height 10
select select "%"
click at [89, 117] on select "Default auto px % 1/1 1/2 1/3 1/4 1/5 1/6 1/7 1/8 1/9 1/10" at bounding box center [95, 122] width 12 height 10
type input "100"
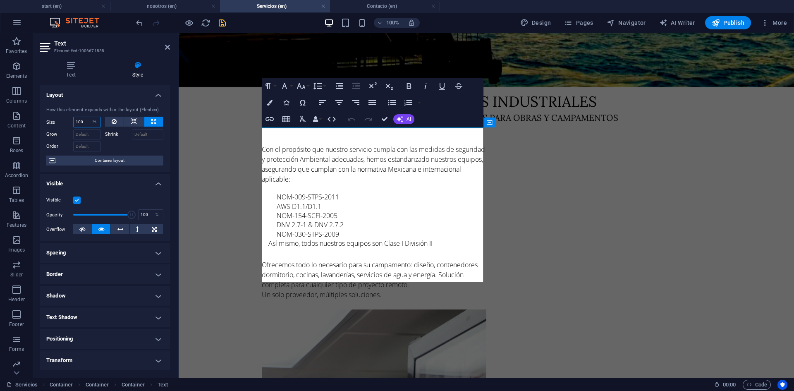
click at [81, 122] on input "100" at bounding box center [87, 122] width 27 height 10
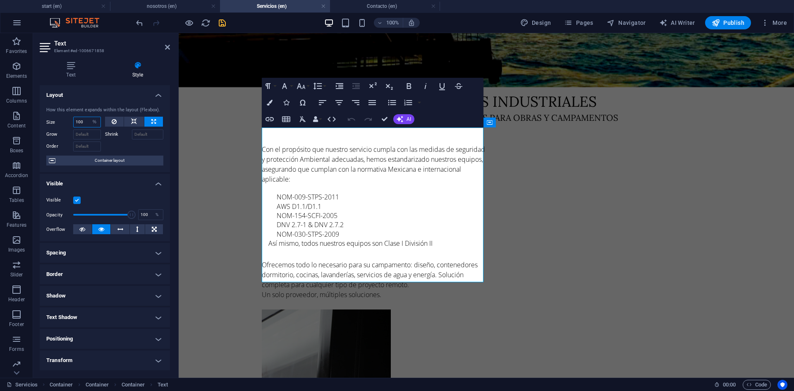
click at [81, 122] on input "100" at bounding box center [87, 122] width 27 height 10
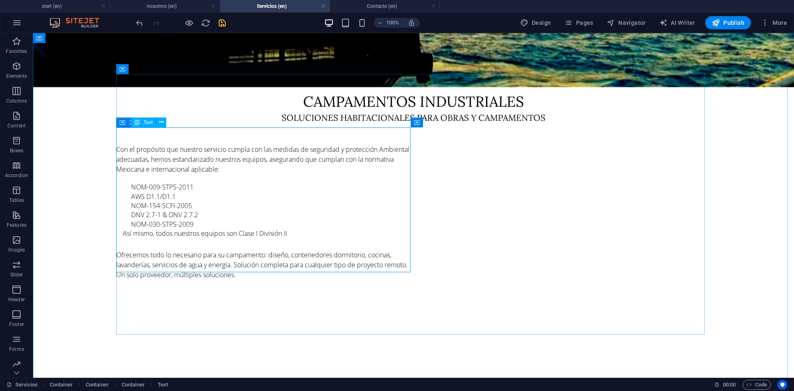
click at [174, 258] on div "Con el propósito que nuestro servicio cumpla con las medidas de seguridad y pro…" at bounding box center [264, 211] width 297 height 135
select select "%"
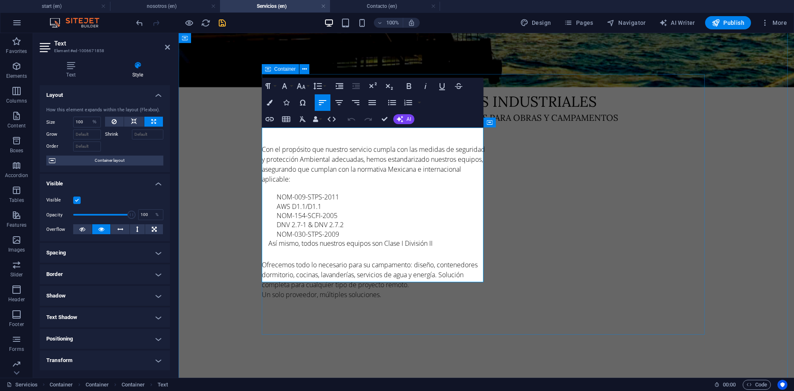
click at [424, 268] on p "Ofrecemos todo lo necesario para su campamento: diseño, contenedores dormitorio…" at bounding box center [374, 275] width 225 height 30
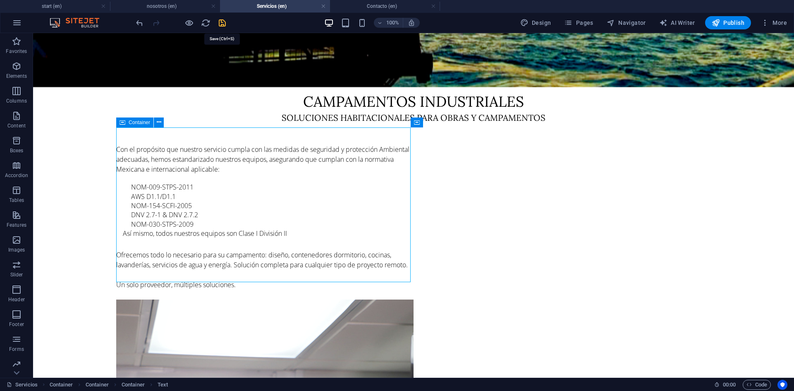
click at [218, 26] on icon "save" at bounding box center [223, 23] width 10 height 10
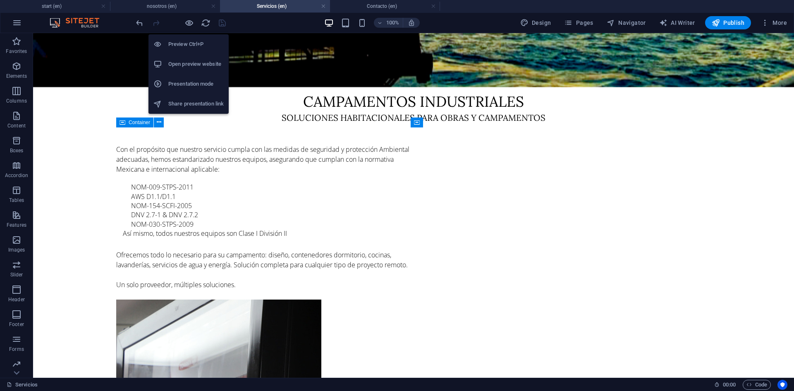
click at [188, 42] on h6 "Preview Ctrl+P" at bounding box center [195, 44] width 55 height 10
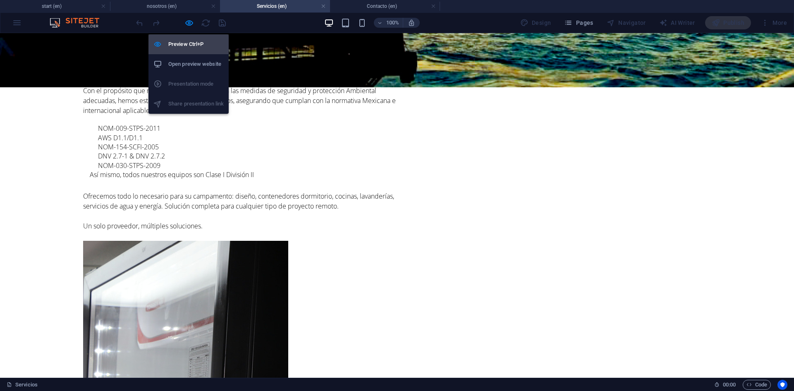
scroll to position [299, 0]
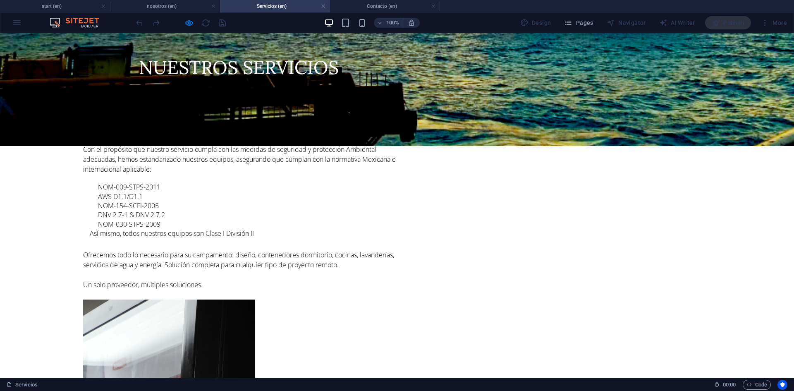
click at [314, 194] on div "Con el propósito que nuestro servicio cumpla con las medidas de seguridad y pro…" at bounding box center [240, 216] width 314 height 145
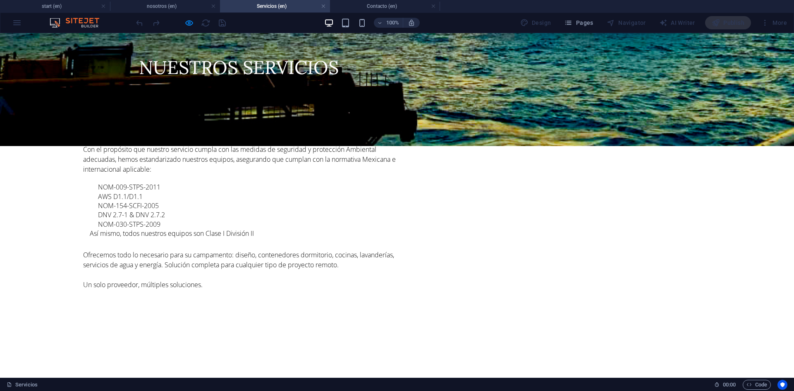
click at [723, 100] on div "Campamentos industriales soluciones habitacionales para obras y campamentos Con…" at bounding box center [397, 221] width 794 height 427
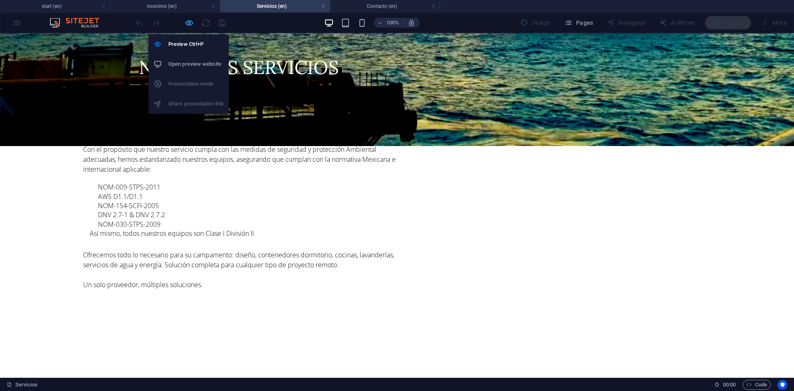
click at [189, 24] on icon "button" at bounding box center [189, 23] width 10 height 10
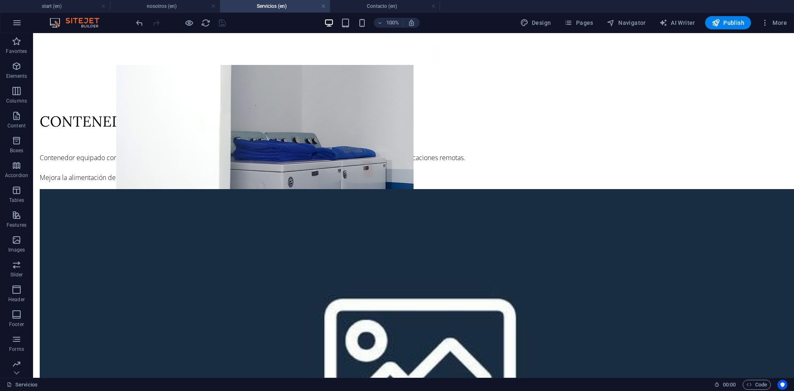
scroll to position [1860, 0]
